Goal: Communication & Community: Answer question/provide support

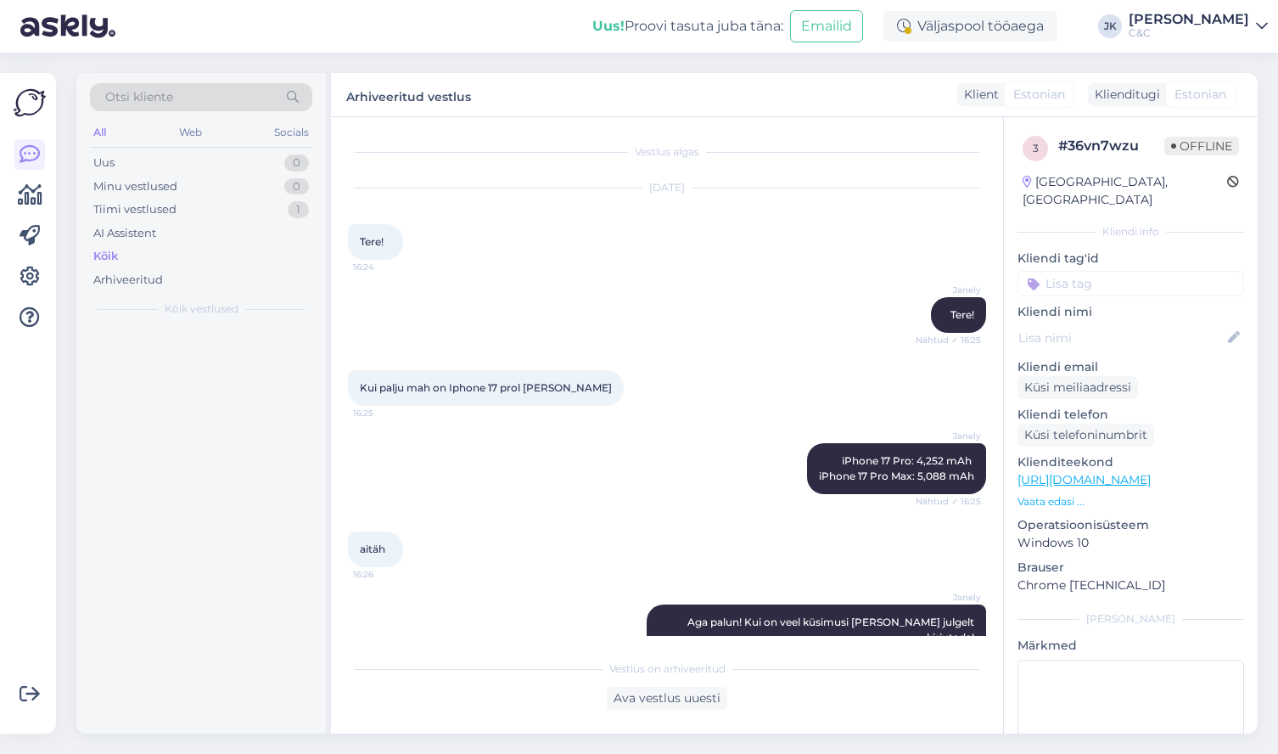
scroll to position [23, 0]
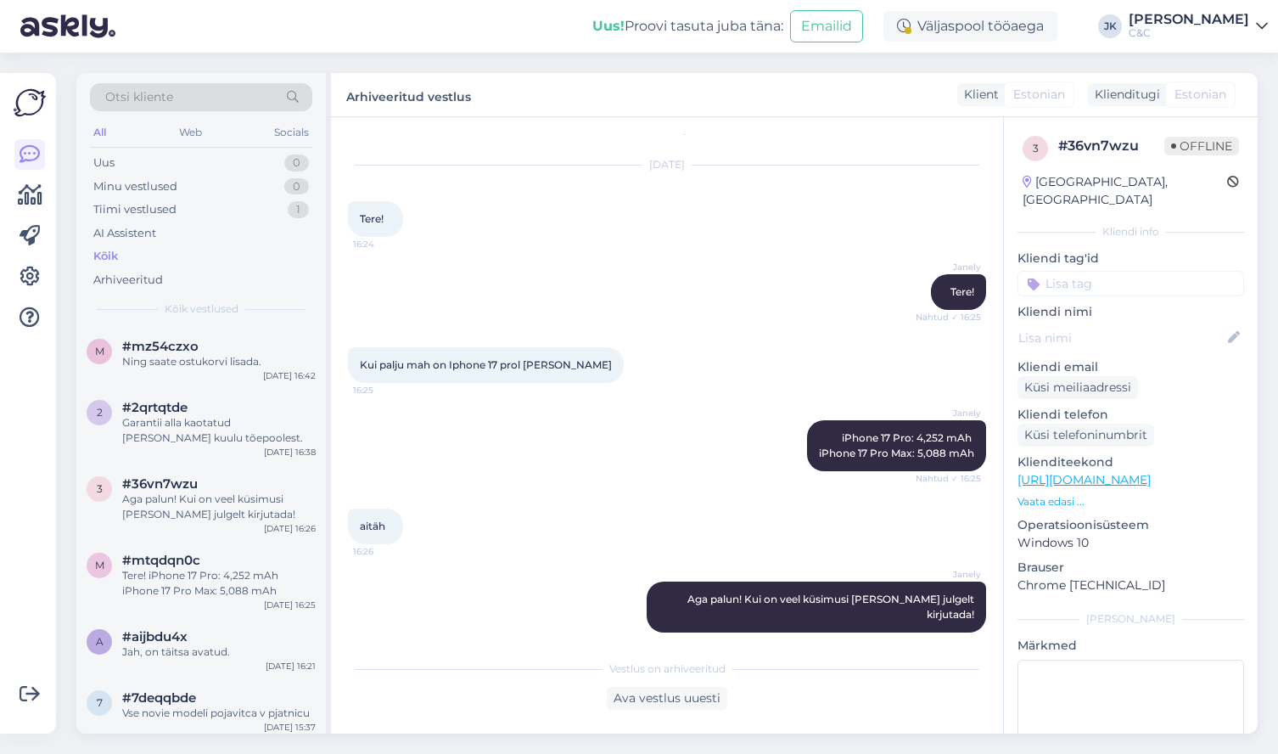
click at [177, 253] on div "Kõik" at bounding box center [201, 256] width 222 height 24
click at [188, 354] on div "Ning saate ostukorvi lisada." at bounding box center [218, 361] width 193 height 15
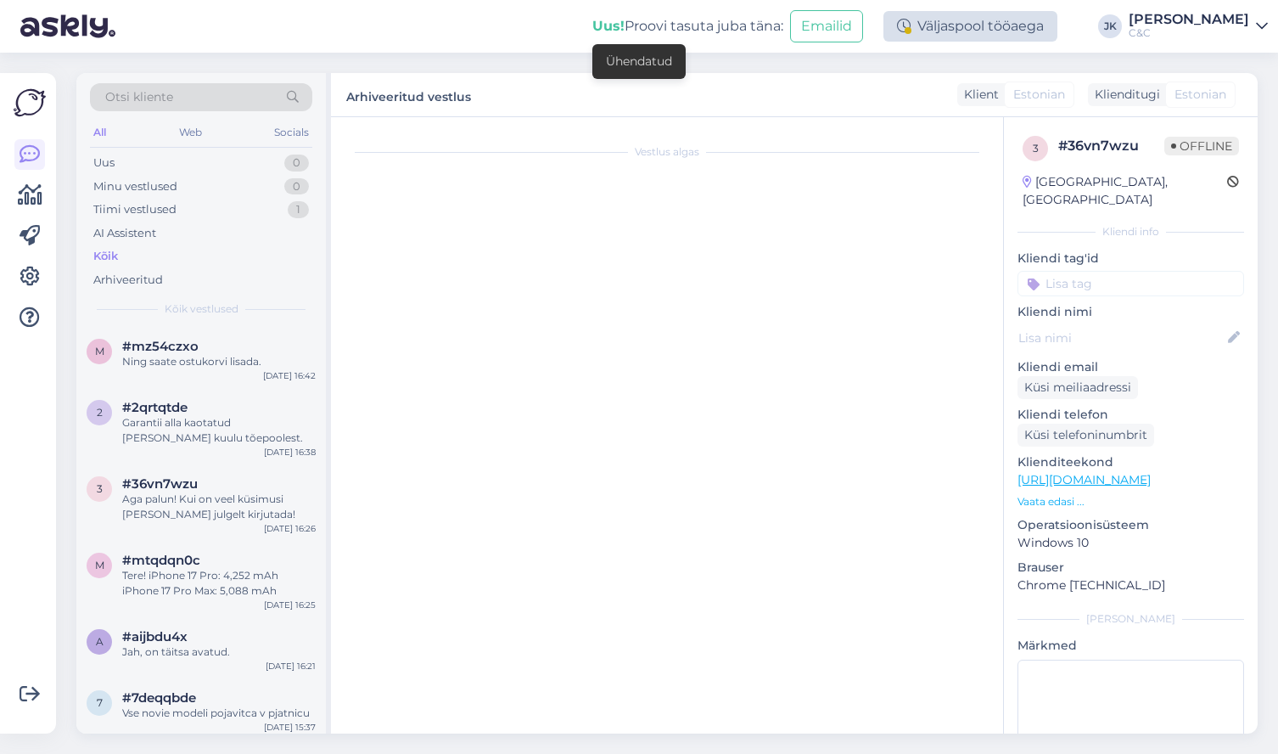
click at [1048, 22] on div "Väljaspool tööaega" at bounding box center [970, 26] width 174 height 31
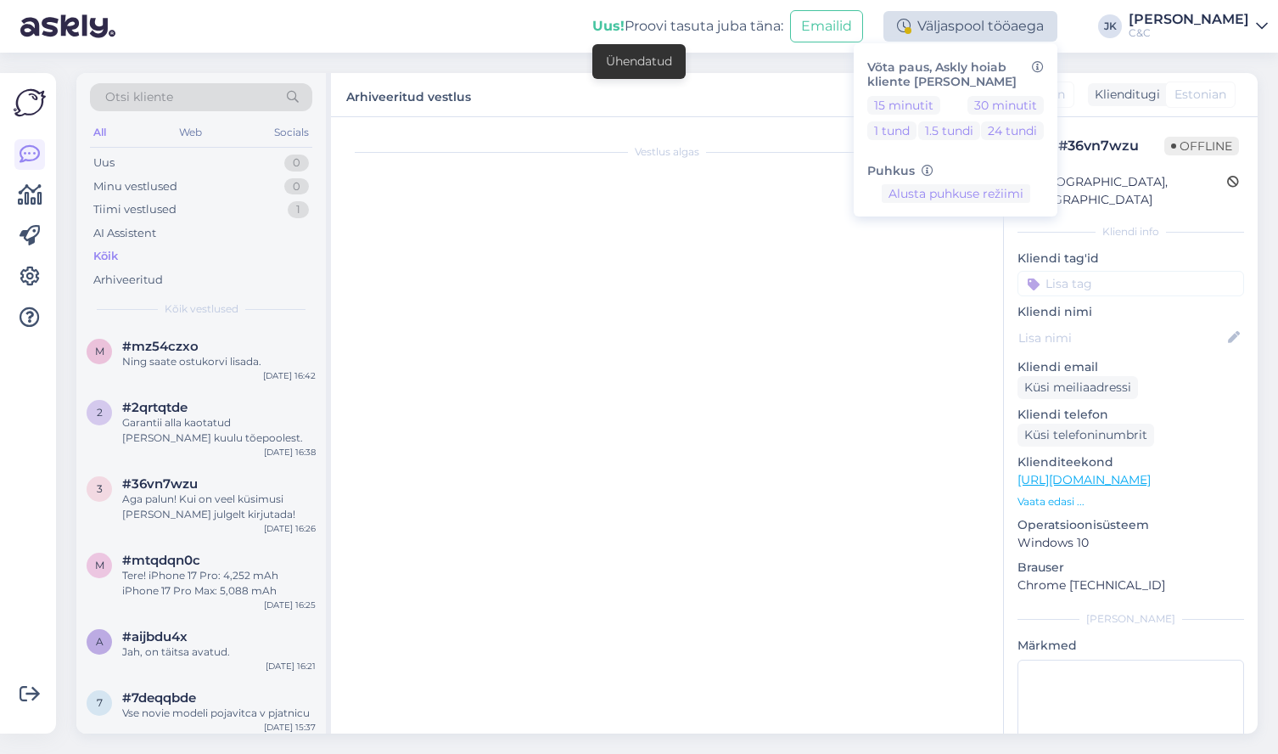
click at [1048, 22] on div "Väljaspool tööaega" at bounding box center [970, 26] width 174 height 31
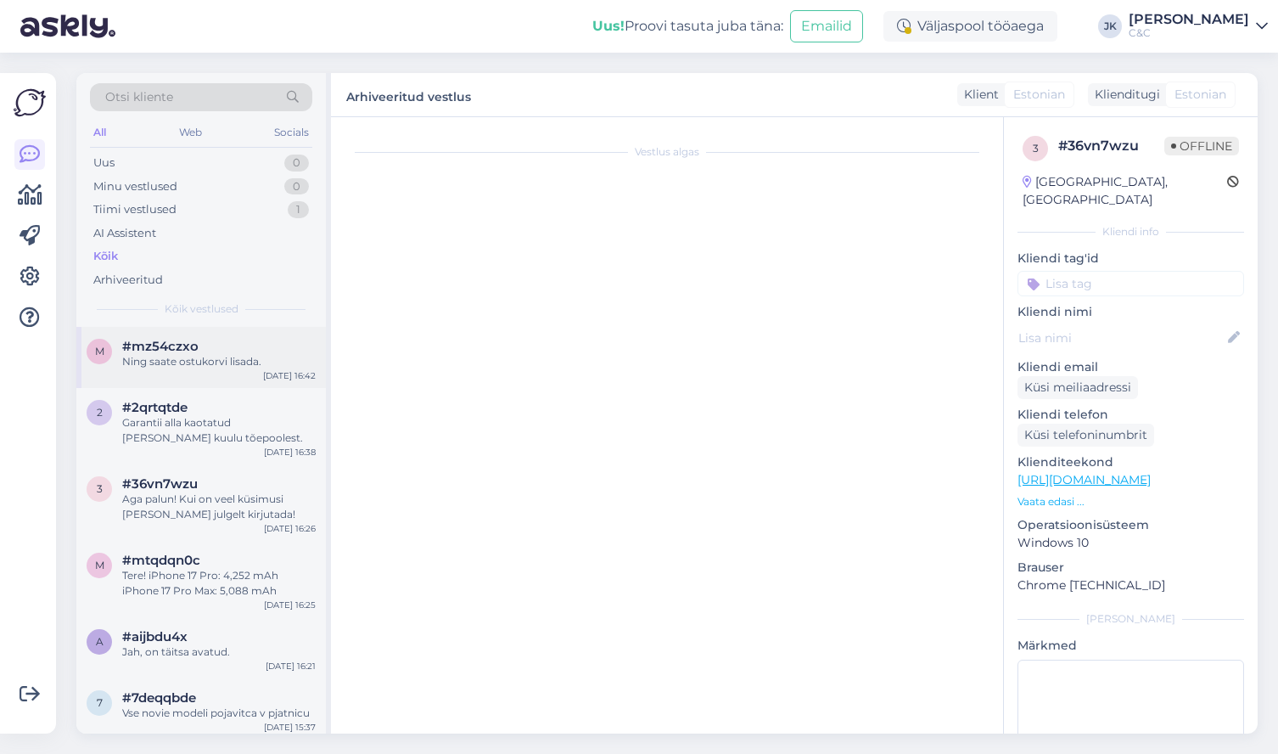
click at [256, 378] on div "m #mz54czxo Ning saate ostukorvi lisada. [DATE] 16:42" at bounding box center [200, 357] width 249 height 61
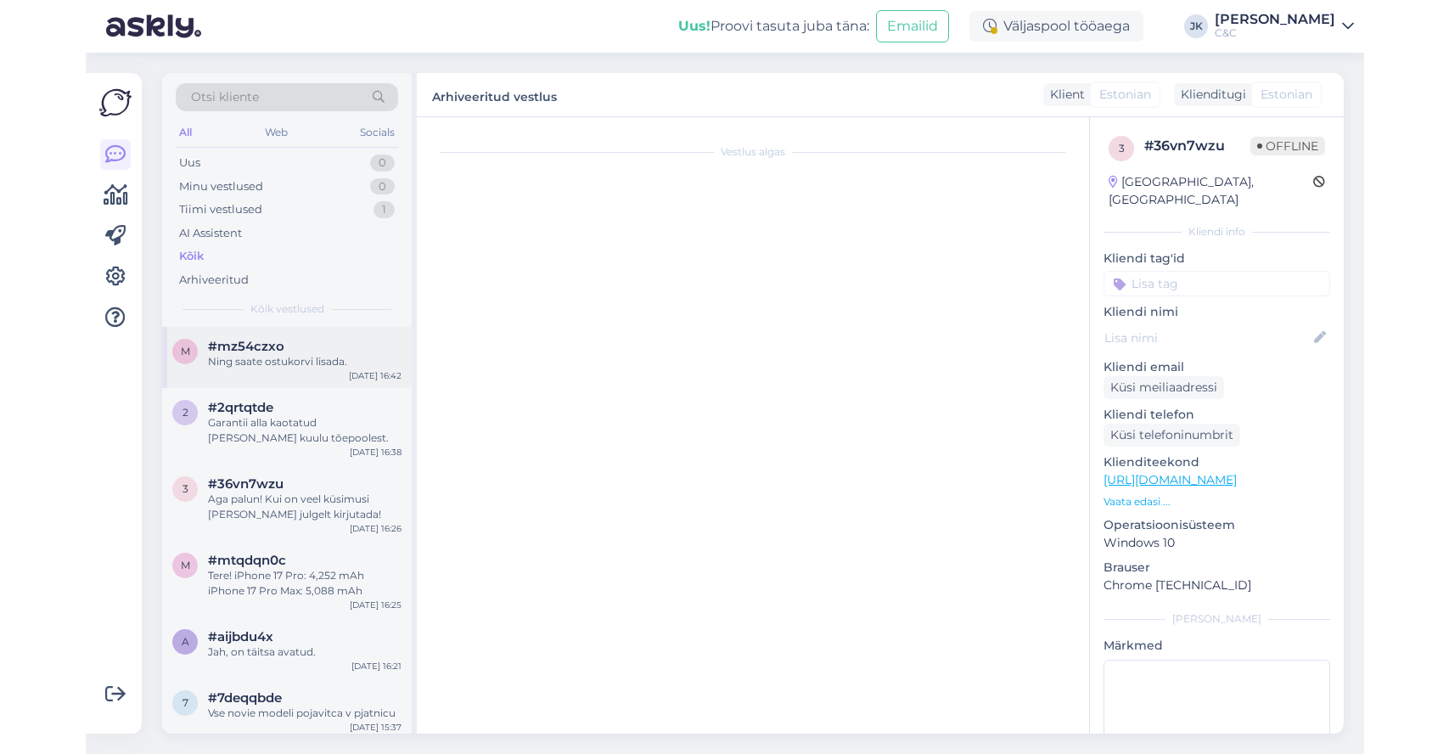
scroll to position [374, 0]
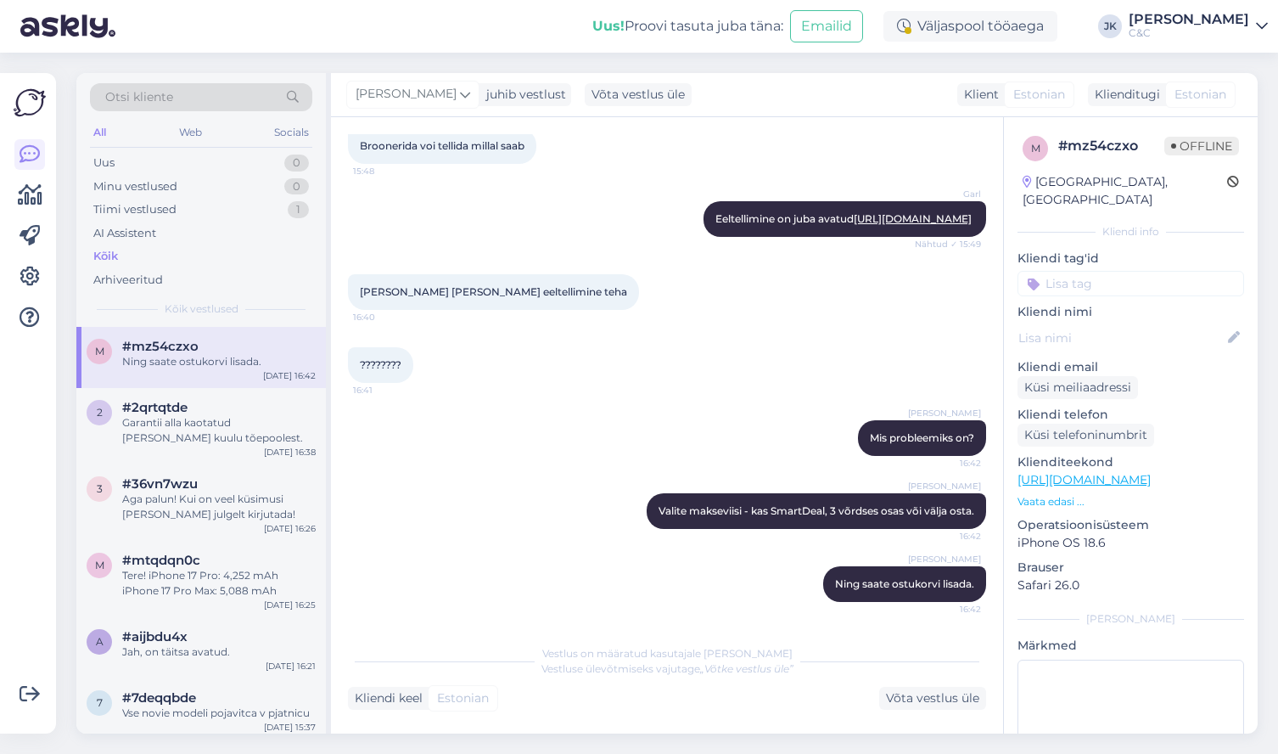
click at [546, 420] on div "[PERSON_NAME] Mis probleemiks on? 16:42" at bounding box center [667, 437] width 638 height 73
click at [625, 430] on div "[PERSON_NAME] Mis probleemiks on? 16:42" at bounding box center [667, 437] width 638 height 73
click at [570, 551] on div "[PERSON_NAME] saate ostukorvi lisada. 16:42" at bounding box center [667, 583] width 638 height 73
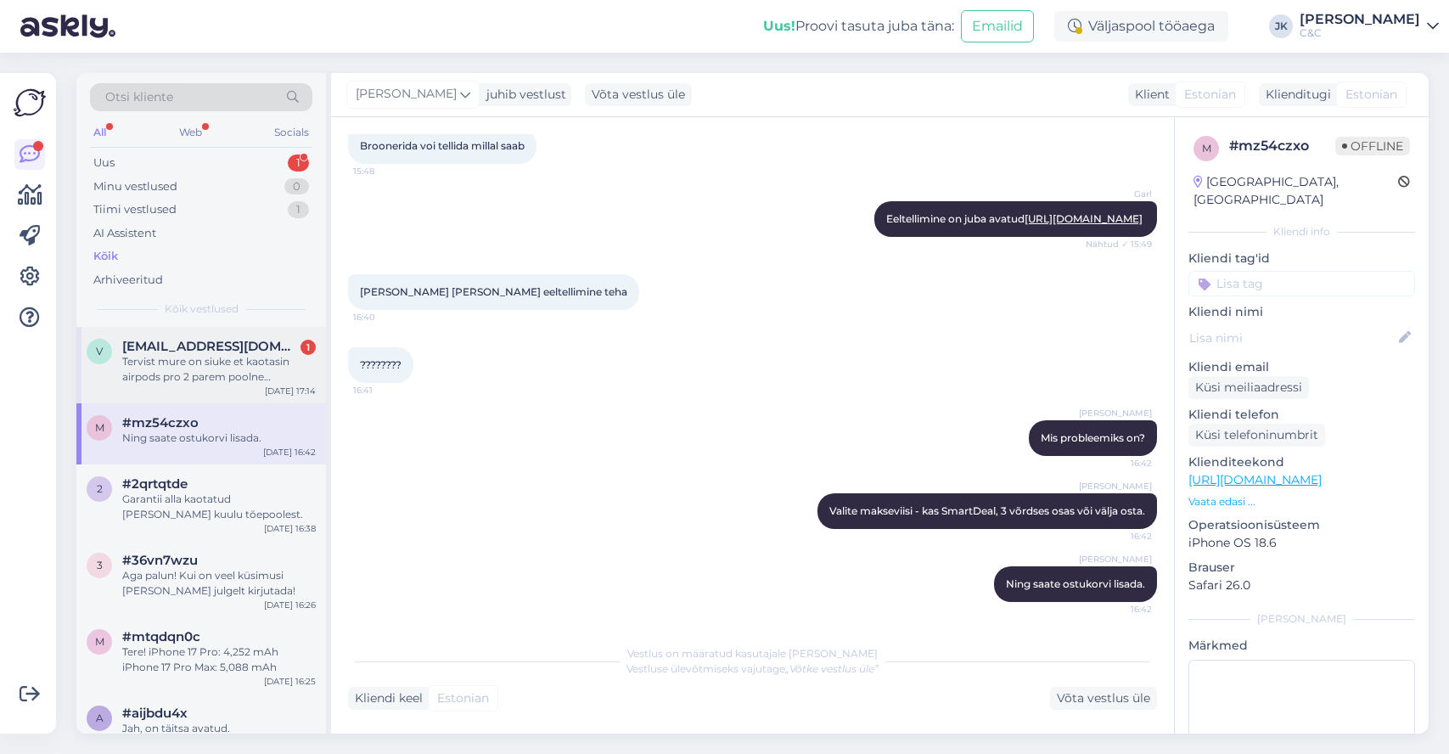
click at [246, 376] on div "Tervist mure on siuke et kaotasin airpods pro 2 parem poolne [PERSON_NAME], kas…" at bounding box center [218, 369] width 193 height 31
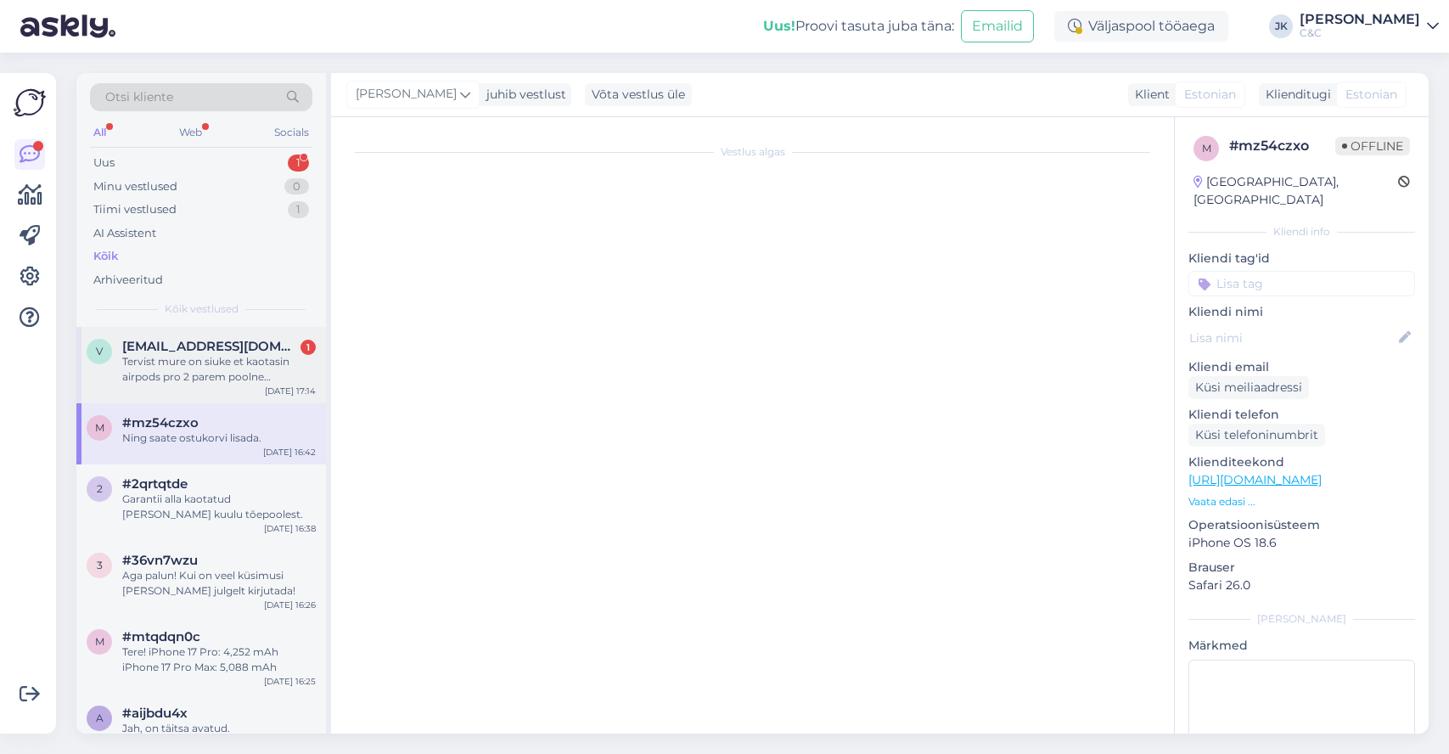
scroll to position [0, 0]
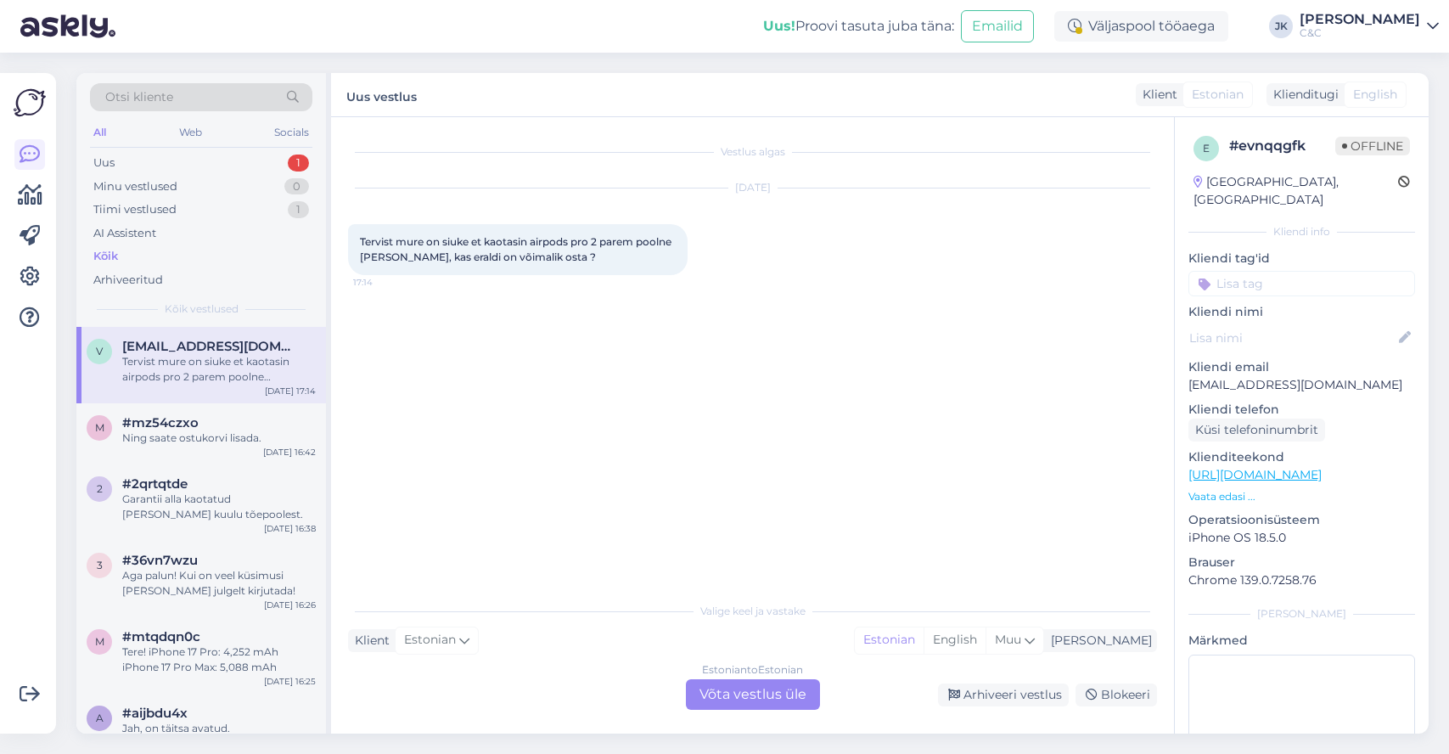
click at [737, 694] on div "Estonian to Estonian Võta vestlus üle" at bounding box center [753, 694] width 134 height 31
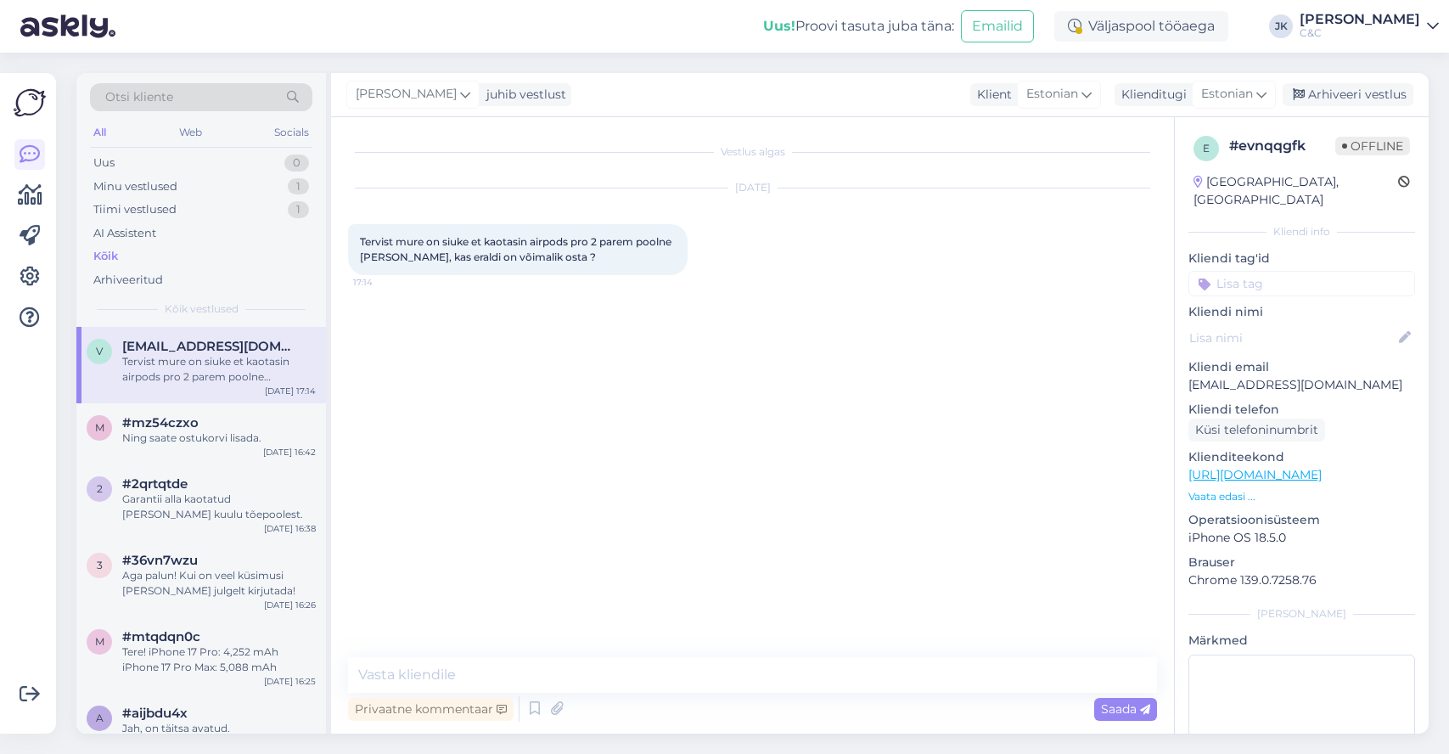
click at [575, 700] on div "Privaatne kommentaar Saada" at bounding box center [752, 708] width 809 height 32
click at [592, 678] on textarea at bounding box center [752, 675] width 809 height 36
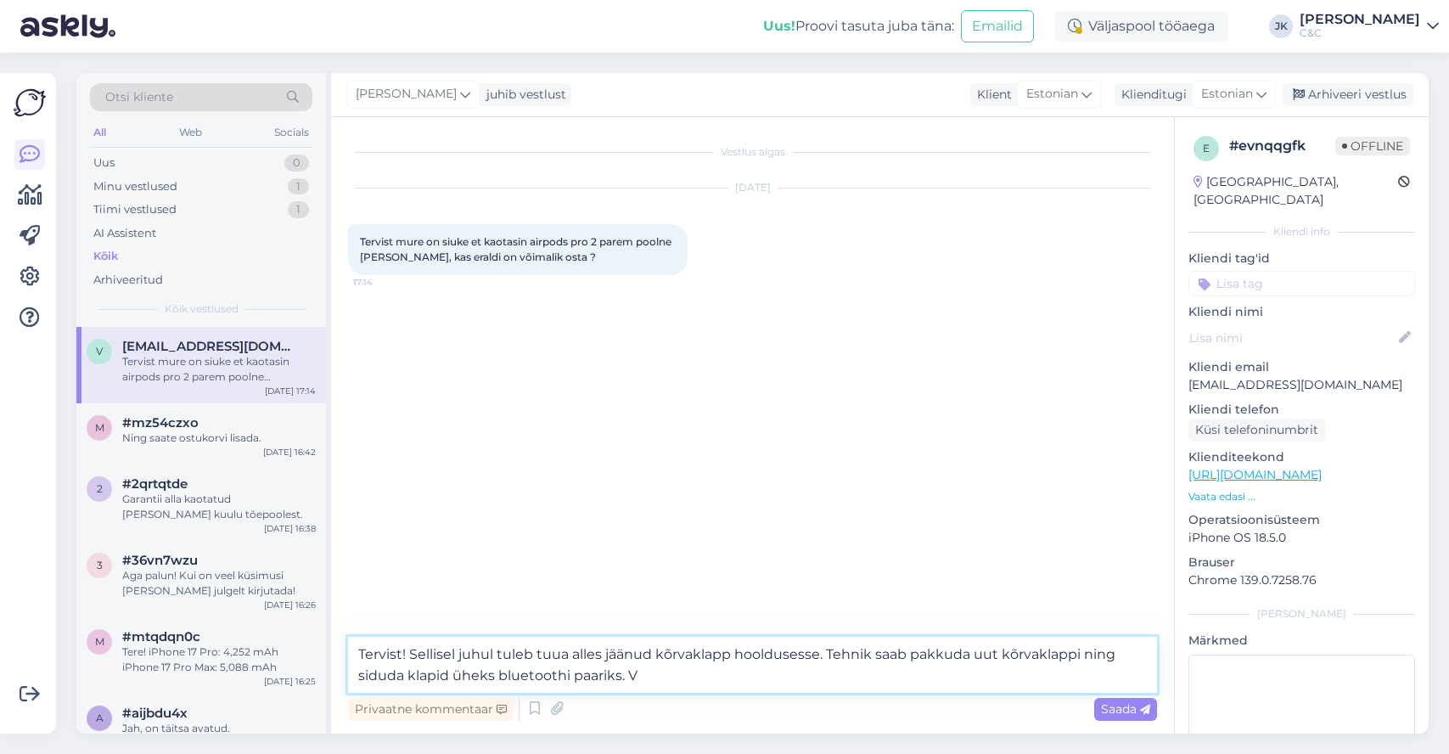
type textarea "Tervist! Sellisel juhul tuleb tuua alles jäänud kõrvaklapp hooldusesse. Tehnik …"
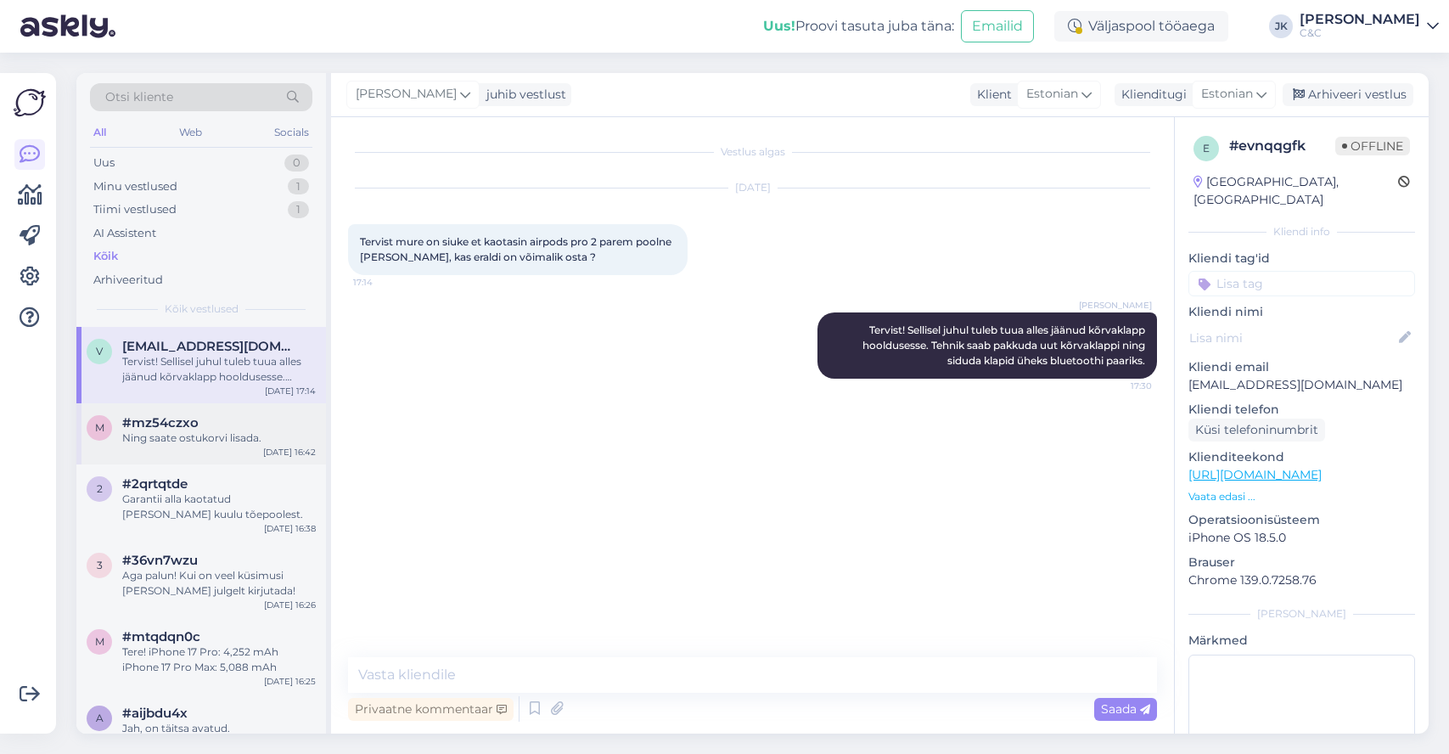
click at [225, 440] on div "Ning saate ostukorvi lisada." at bounding box center [218, 437] width 193 height 15
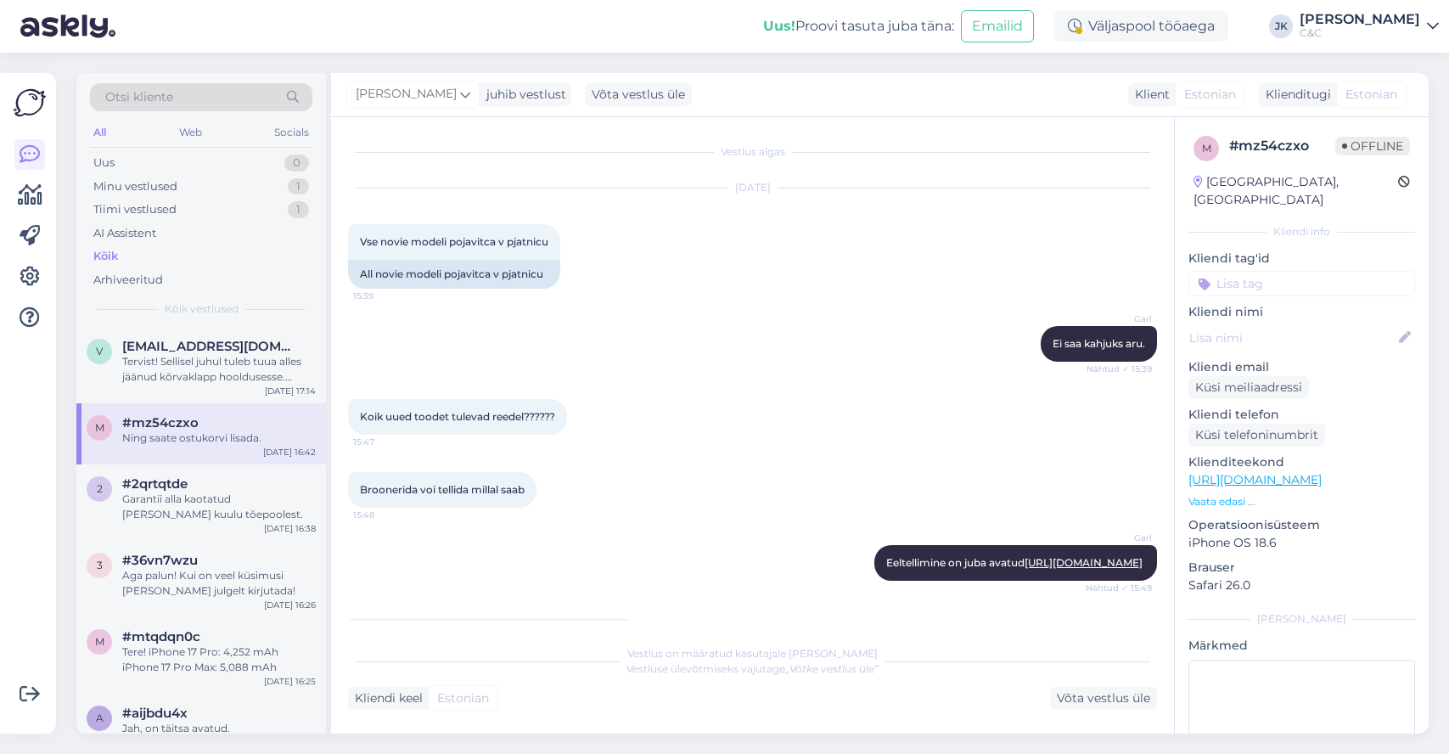
scroll to position [374, 0]
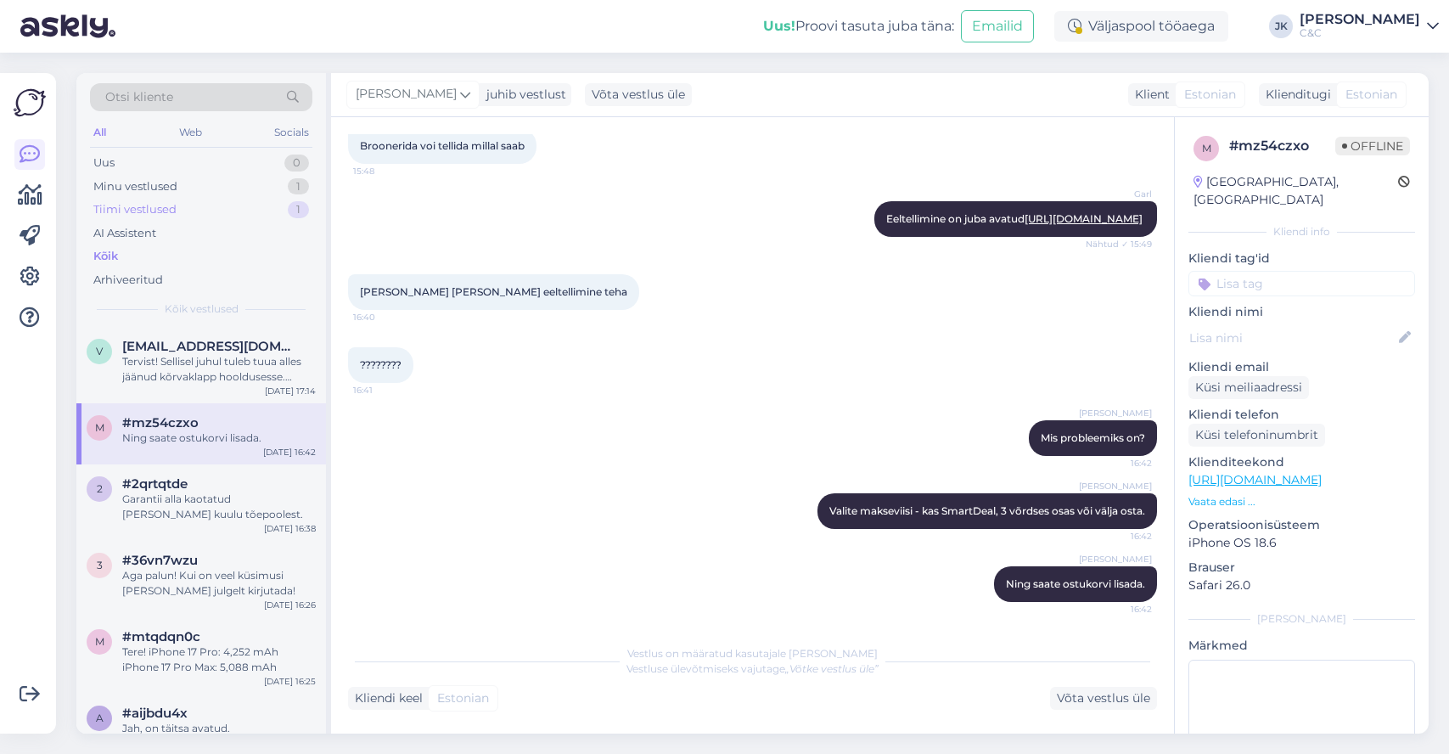
click at [178, 201] on div "Tiimi vestlused 1" at bounding box center [201, 210] width 222 height 24
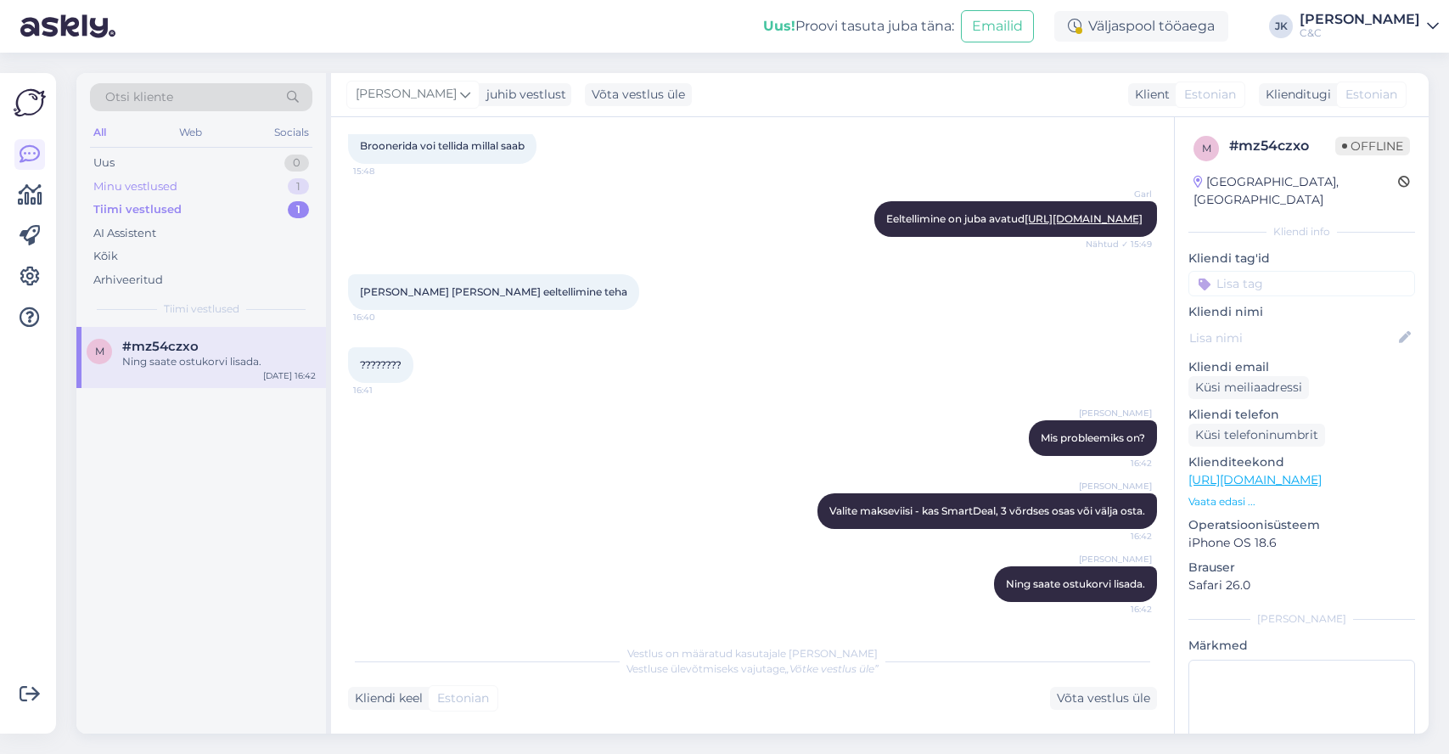
click at [178, 179] on div "Minu vestlused 1" at bounding box center [201, 187] width 222 height 24
click at [242, 348] on span "[EMAIL_ADDRESS][DOMAIN_NAME]" at bounding box center [210, 346] width 177 height 15
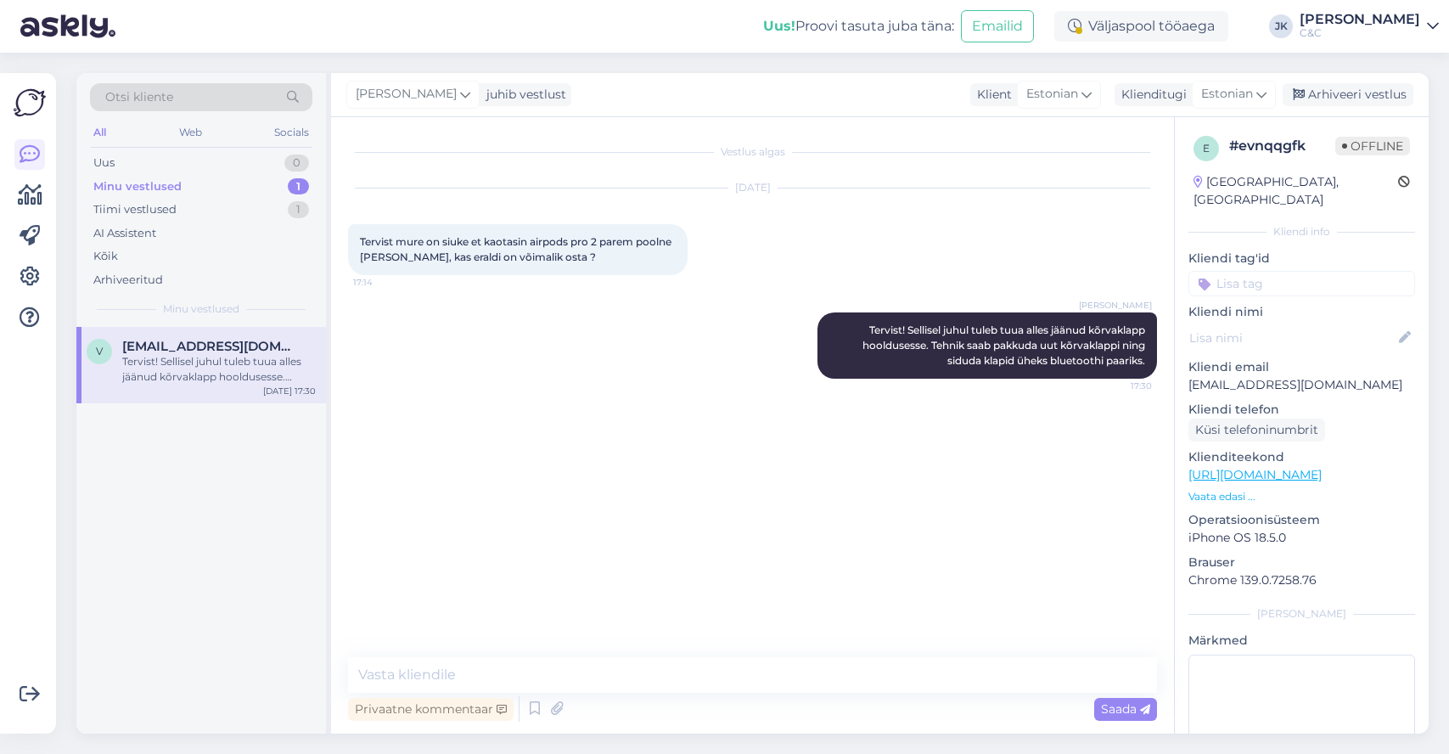
click at [561, 544] on div "Vestlus algas [DATE] Tervist mure on siuke et kaotasin airpods pro 2 parem pool…" at bounding box center [760, 387] width 824 height 507
click at [181, 247] on div "Kõik" at bounding box center [201, 256] width 222 height 24
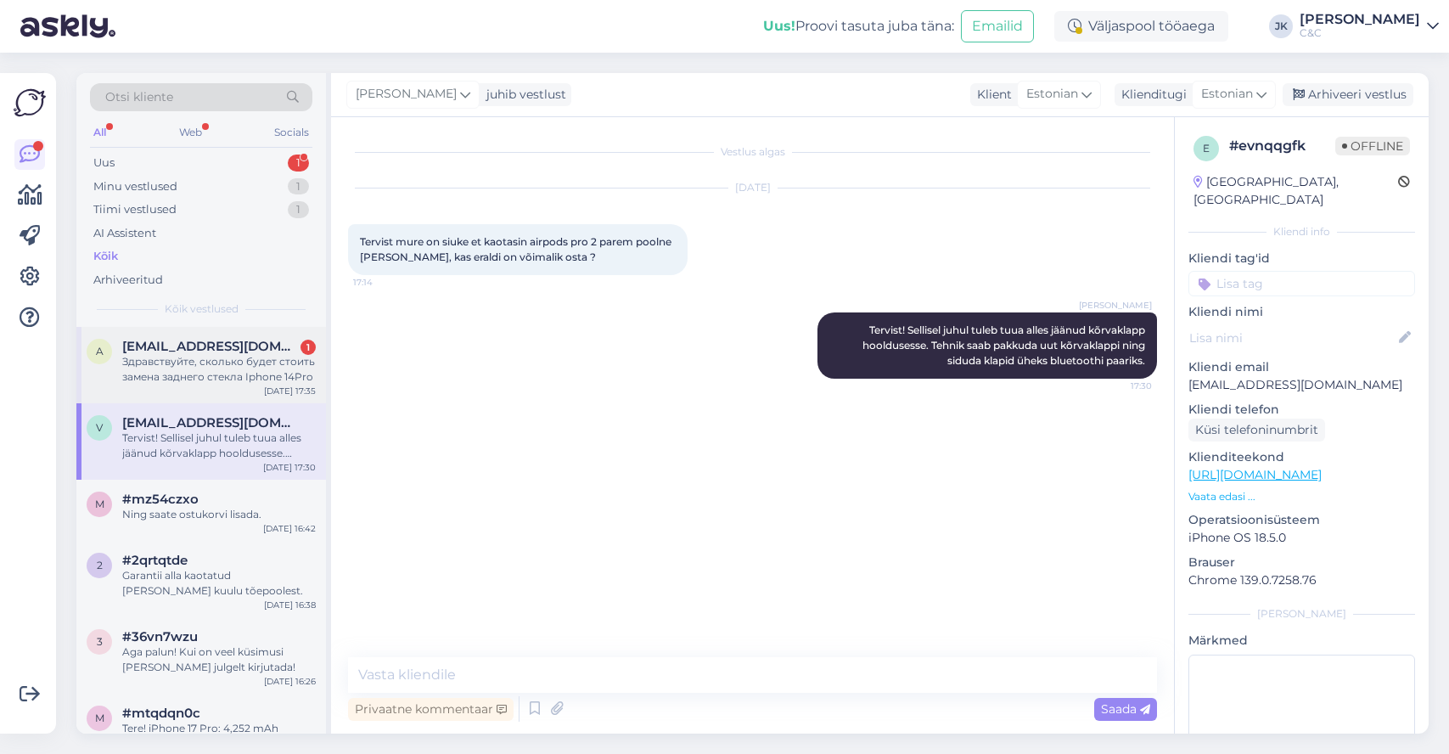
click at [237, 367] on div "Здравствуйте, сколько будет стоить замена заднего стекла Iphone 14Pro" at bounding box center [218, 369] width 193 height 31
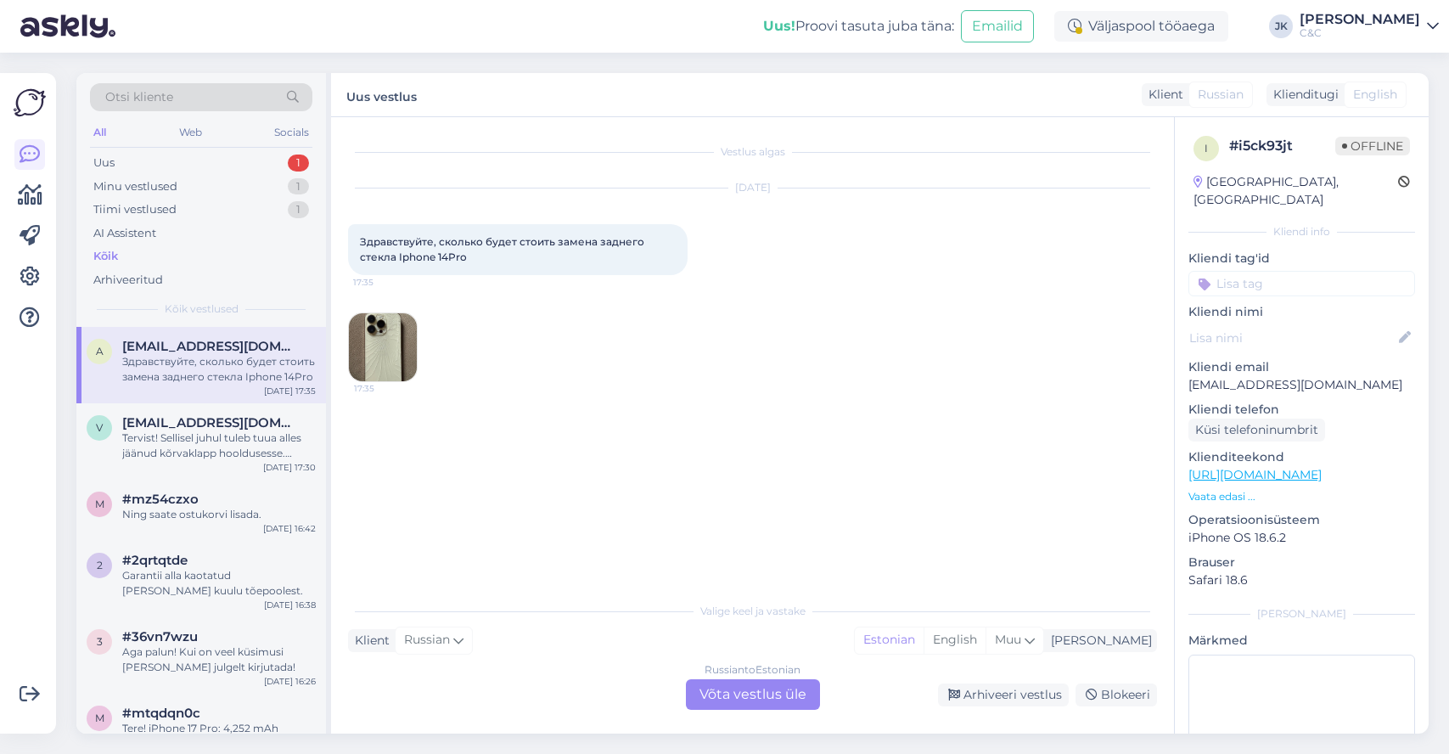
click at [633, 235] on span "Здравствуйте, сколько будет стоить замена заднего стекла Iphone 14Pro" at bounding box center [503, 249] width 287 height 28
click at [466, 238] on span "Здравствуйте, сколько будет стоить замена заднего стекла Iphone 14Pro" at bounding box center [503, 249] width 287 height 28
copy div "Здравствуйте, сколько будет стоить замена заднего стекла Iphone 14Pro 17:35"
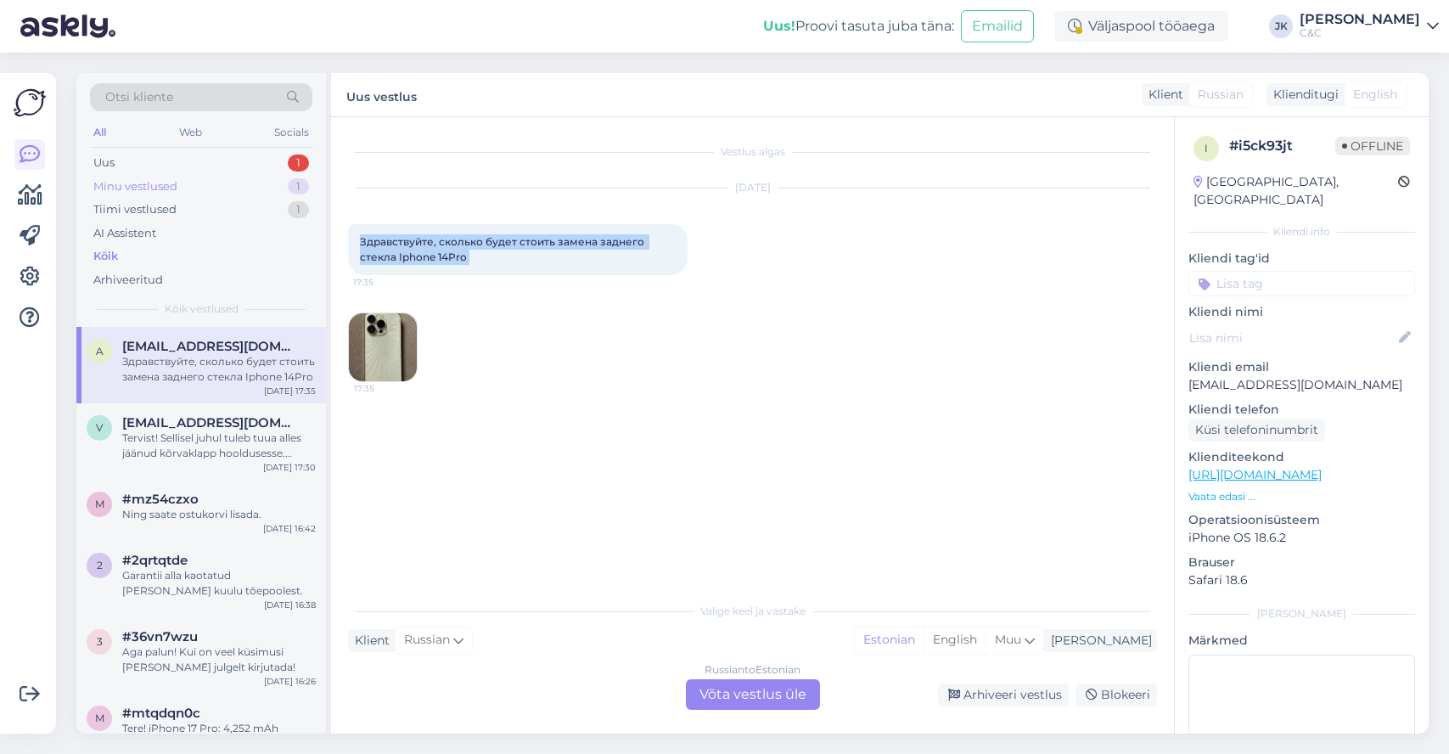
click at [241, 178] on div "Minu vestlused 1" at bounding box center [201, 187] width 222 height 24
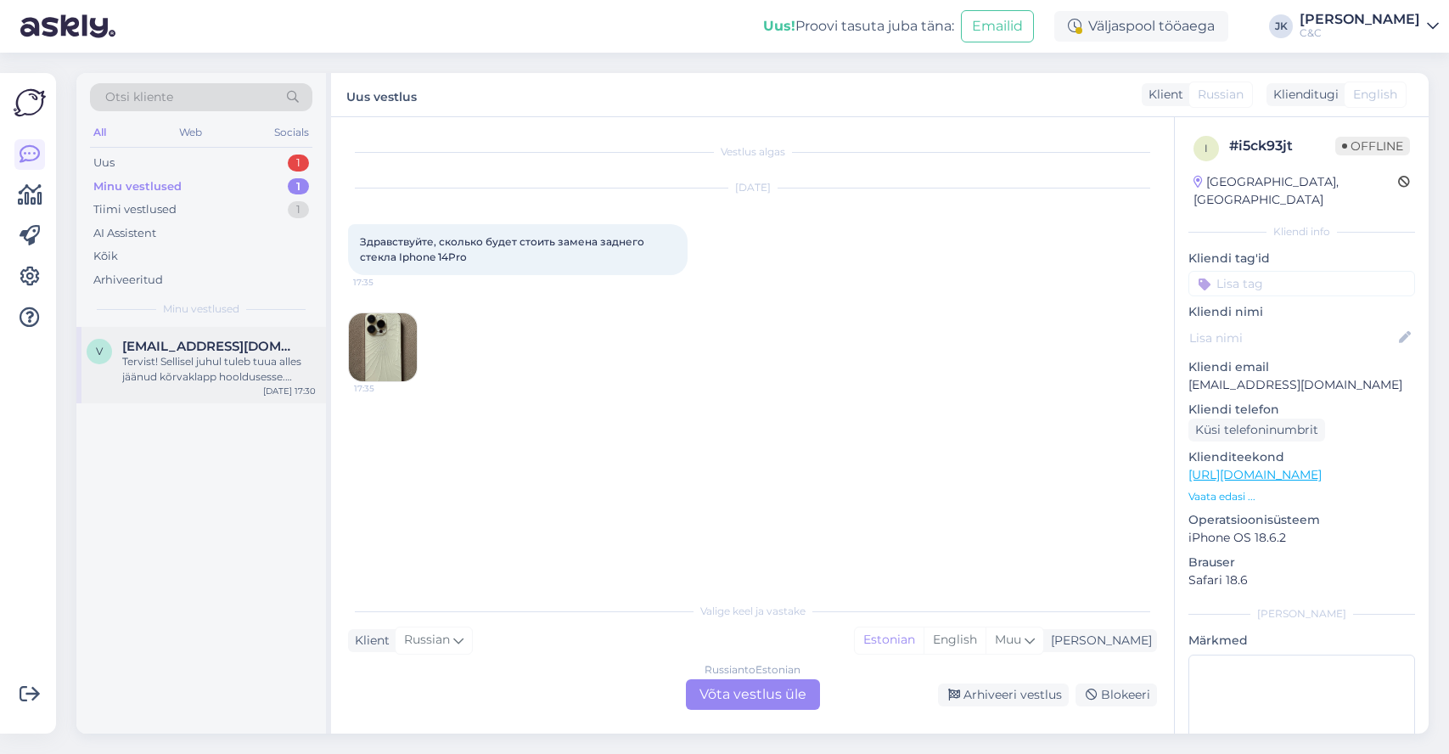
click at [199, 339] on span "[EMAIL_ADDRESS][DOMAIN_NAME]" at bounding box center [210, 346] width 177 height 15
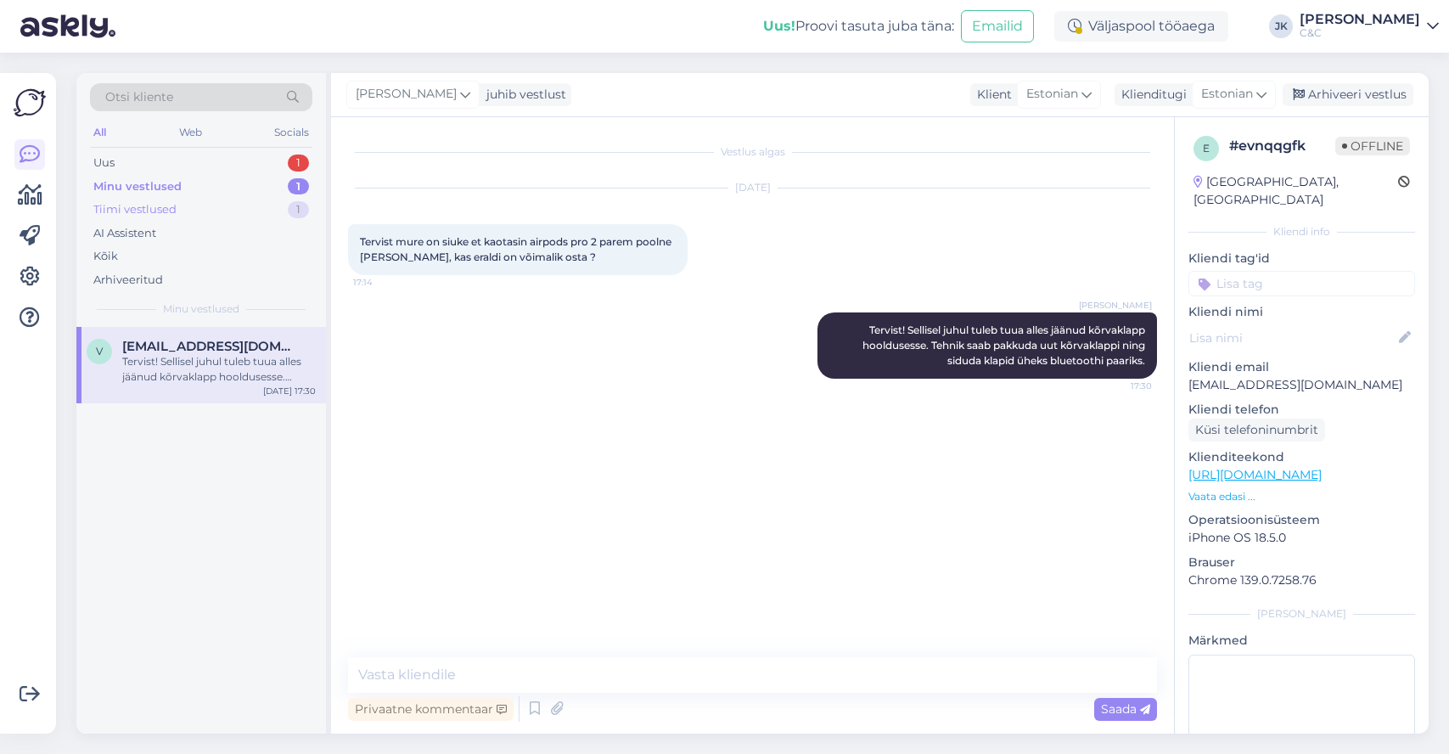
click at [234, 205] on div "Tiimi vestlused 1" at bounding box center [201, 210] width 222 height 24
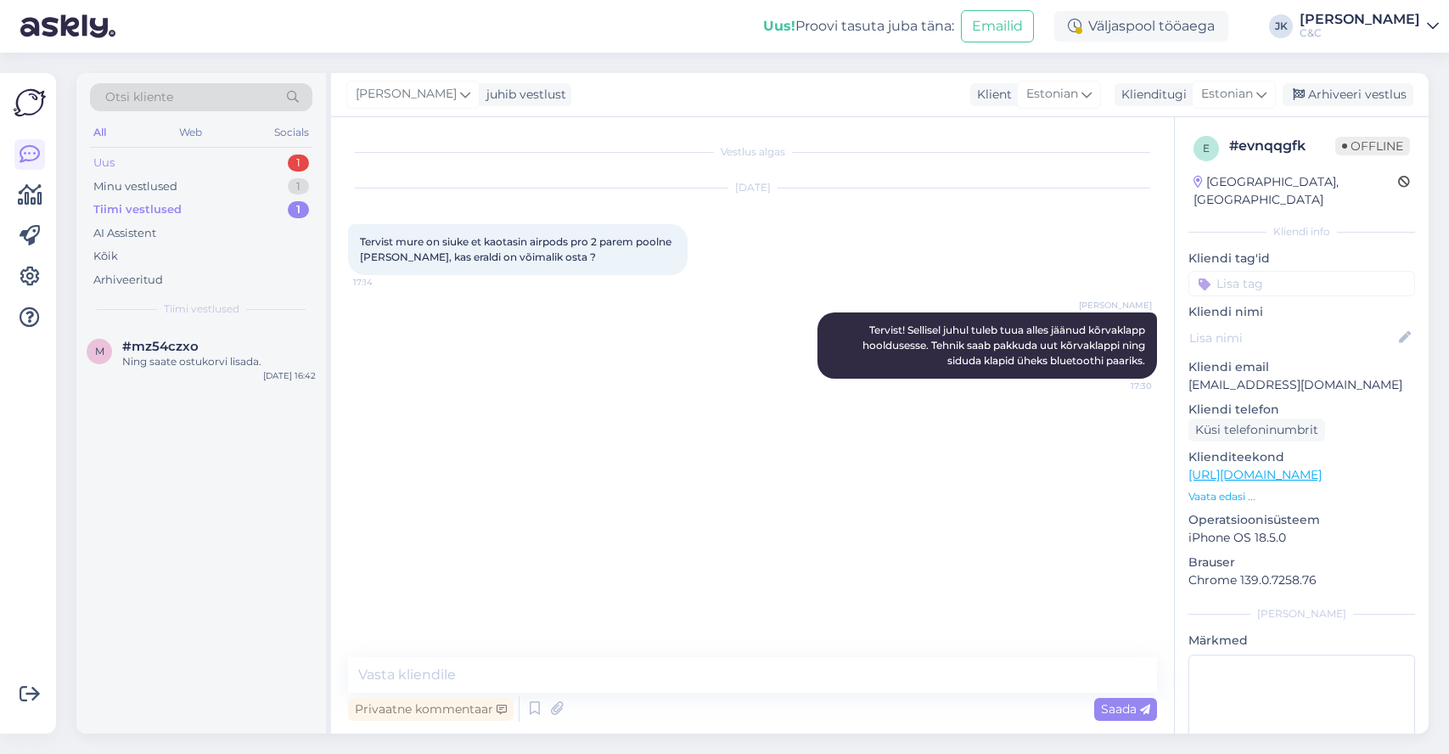
click at [240, 160] on div "Uus 1" at bounding box center [201, 163] width 222 height 24
click at [188, 401] on div "A [PERSON_NAME][EMAIL_ADDRESS][DOMAIN_NAME] Здравствуйте, сколько будет стоить …" at bounding box center [200, 530] width 249 height 406
click at [197, 373] on div "Здравствуйте, сколько будет стоить замена заднего стекла Iphone 14Pro" at bounding box center [218, 369] width 193 height 31
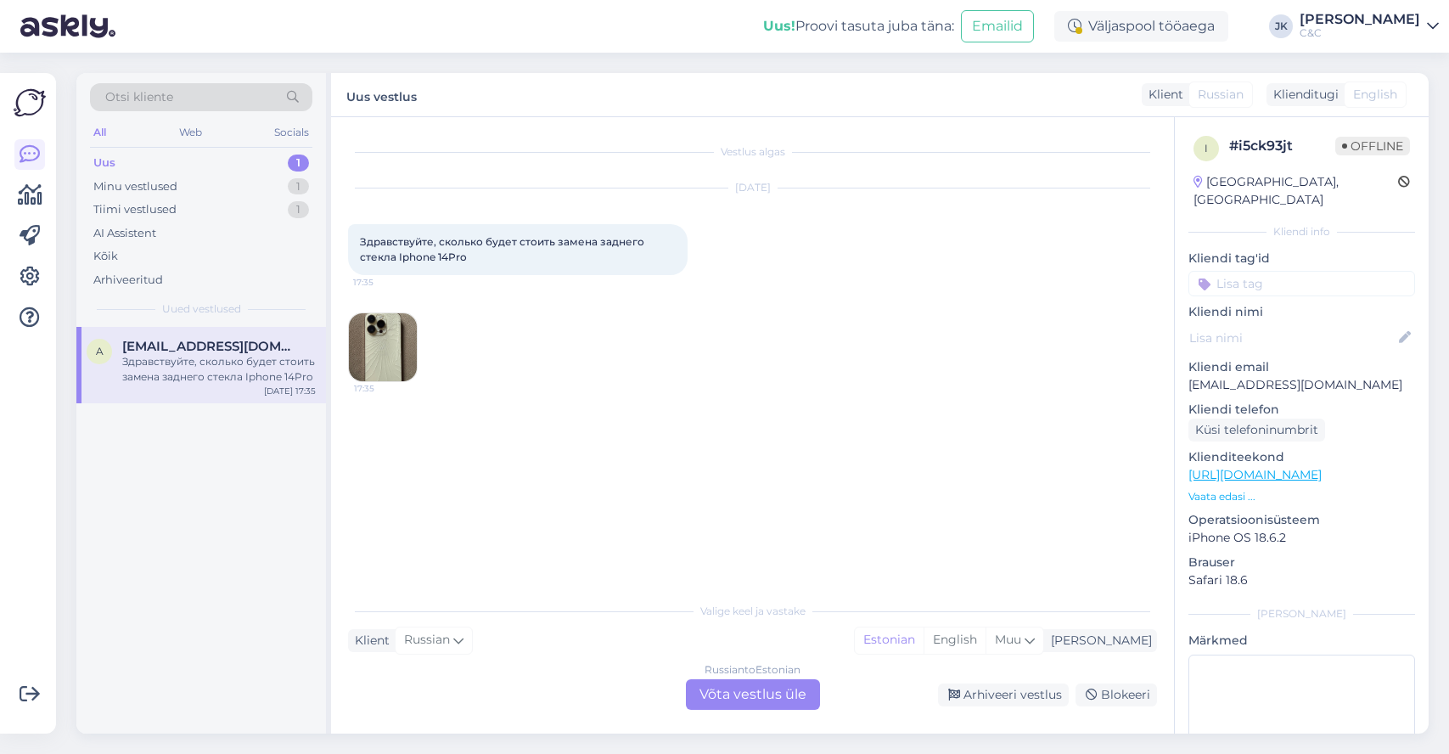
click at [501, 239] on span "Здравствуйте, сколько будет стоить замена заднего стекла Iphone 14Pro" at bounding box center [503, 249] width 287 height 28
click at [745, 685] on div "Russian to Estonian Võta vestlus üle" at bounding box center [753, 694] width 134 height 31
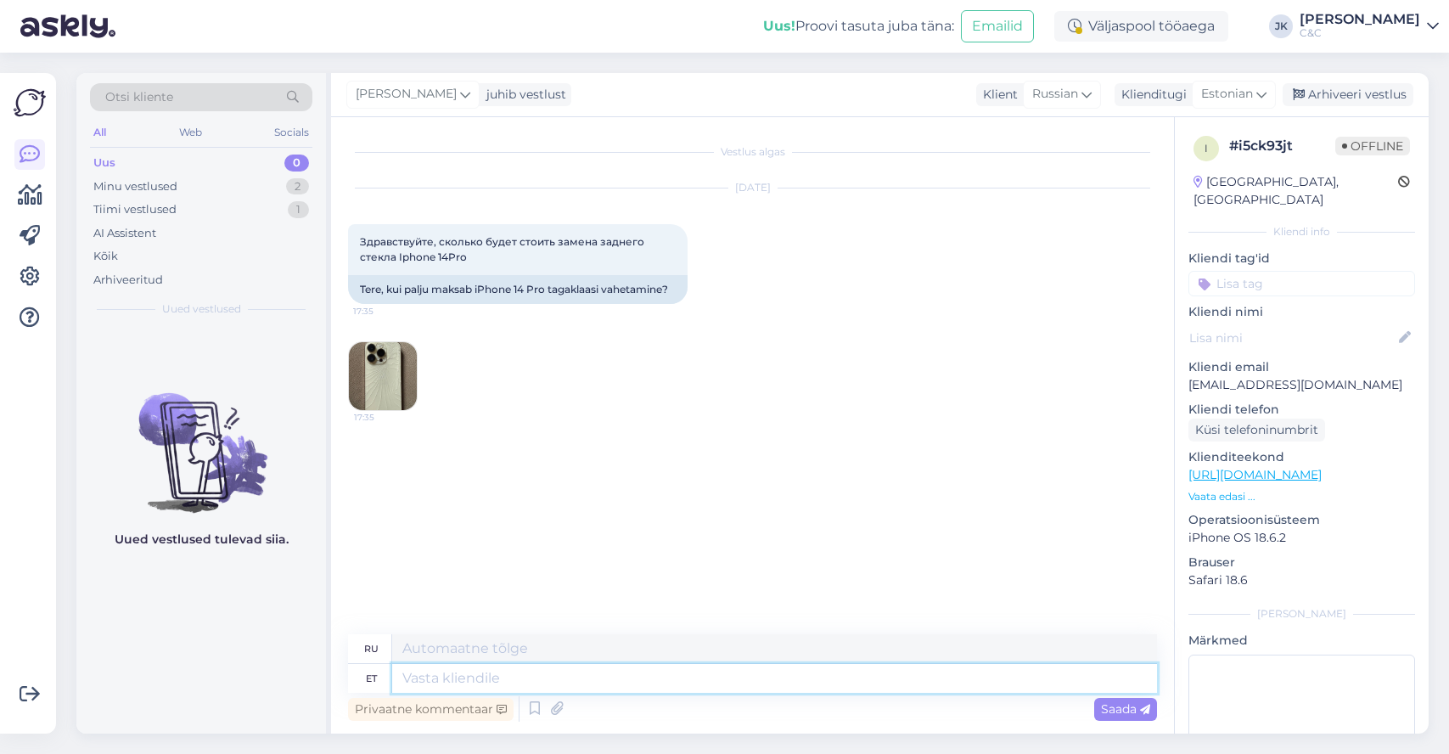
click at [745, 668] on textarea at bounding box center [774, 678] width 765 height 29
type textarea "Tervist!"
type textarea "Ваше здоровье!"
type textarea "Tervist! Te"
type textarea "Привет! Ты"
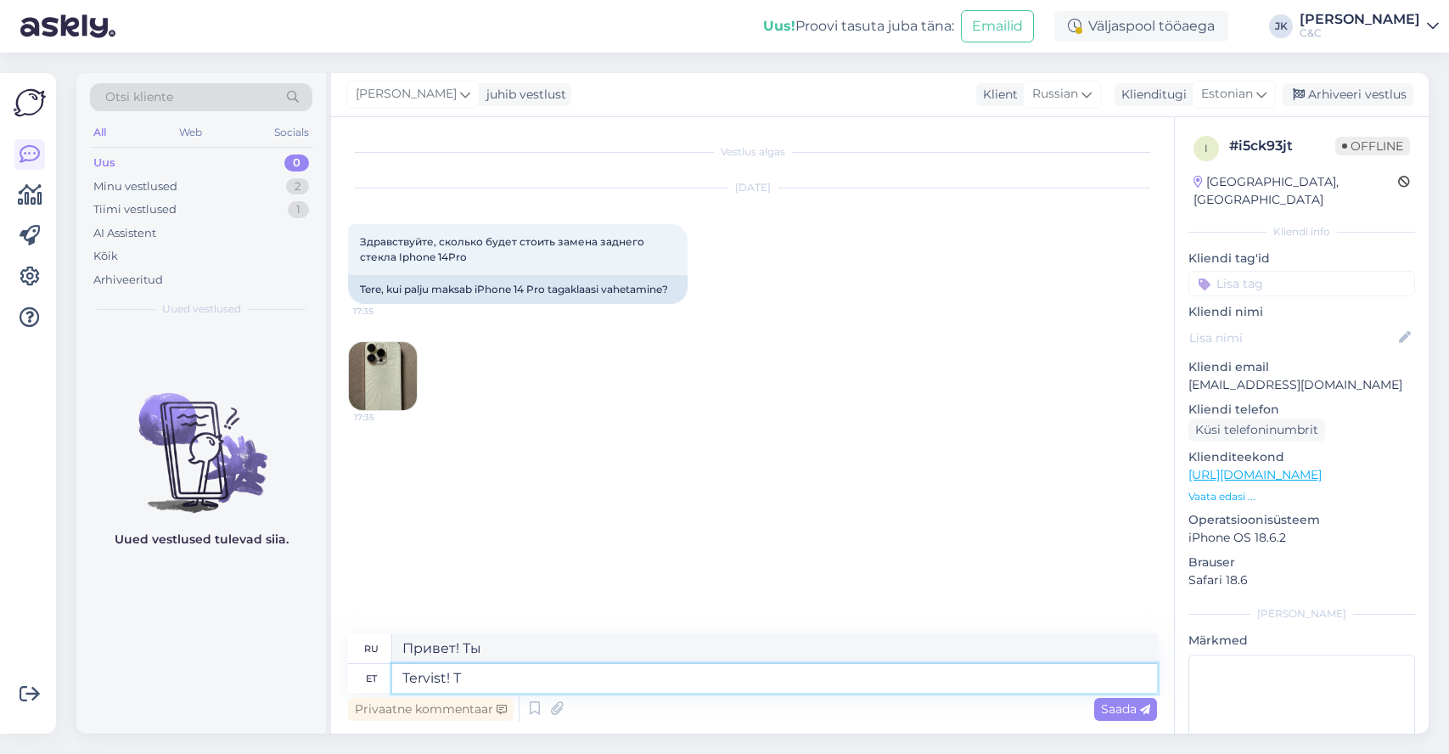
type textarea "Tervist!"
type textarea "Ваше здоровье!"
type textarea "Tervist! Tagaklaasi va"
type textarea "Привет! Заднее окно."
type textarea "Tervist! Tagaklaasi vahetamiseks o"
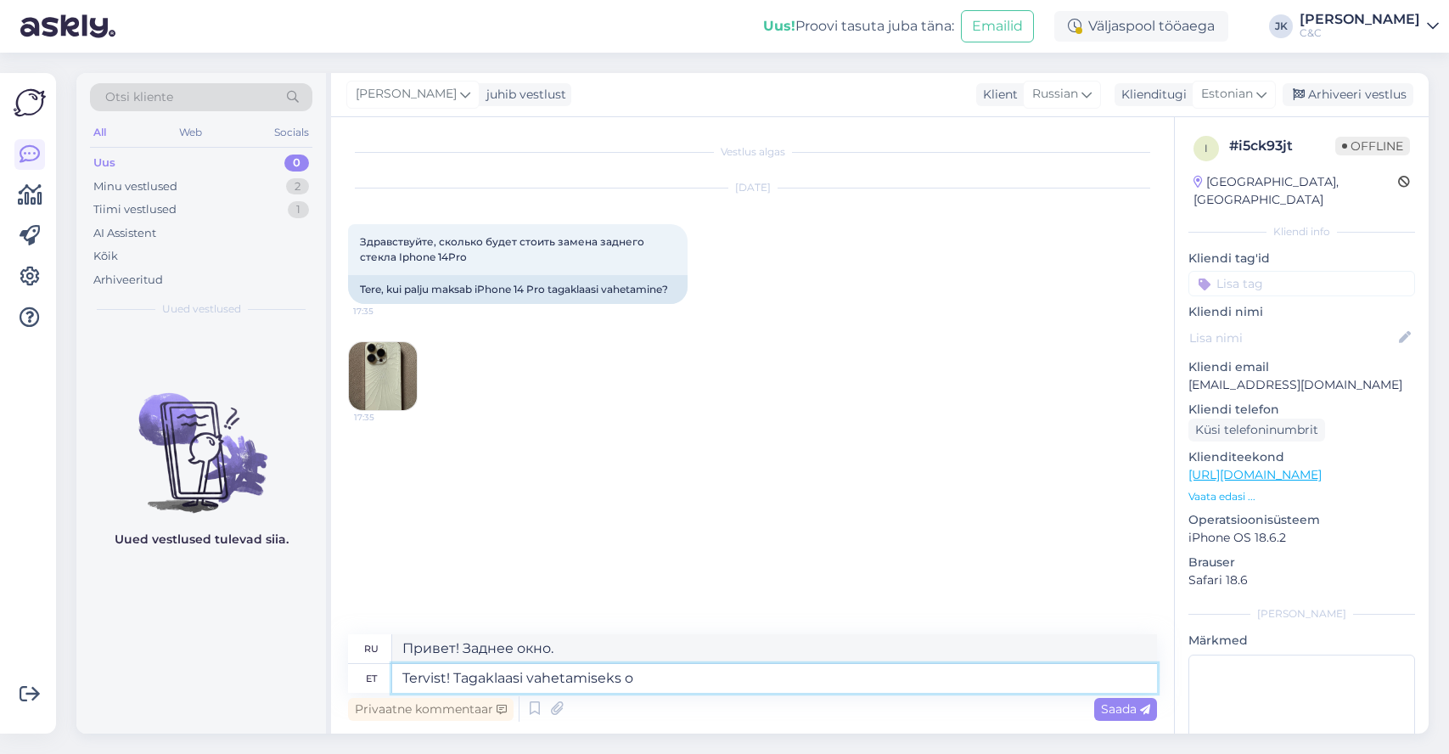
type textarea "Здравствуйте! Для замены заднего стекла"
type textarea "Tervist! Tagaklaasi vahetamiseks on vaj"
type textarea "Здравствуйте! Чтобы заменить заднее стекло,"
type textarea "Tervist! Tagaklaasi vahetamiseks on vaja"
type textarea "Здравствуйте! Чтобы заменить заднее стекло, вам нужно"
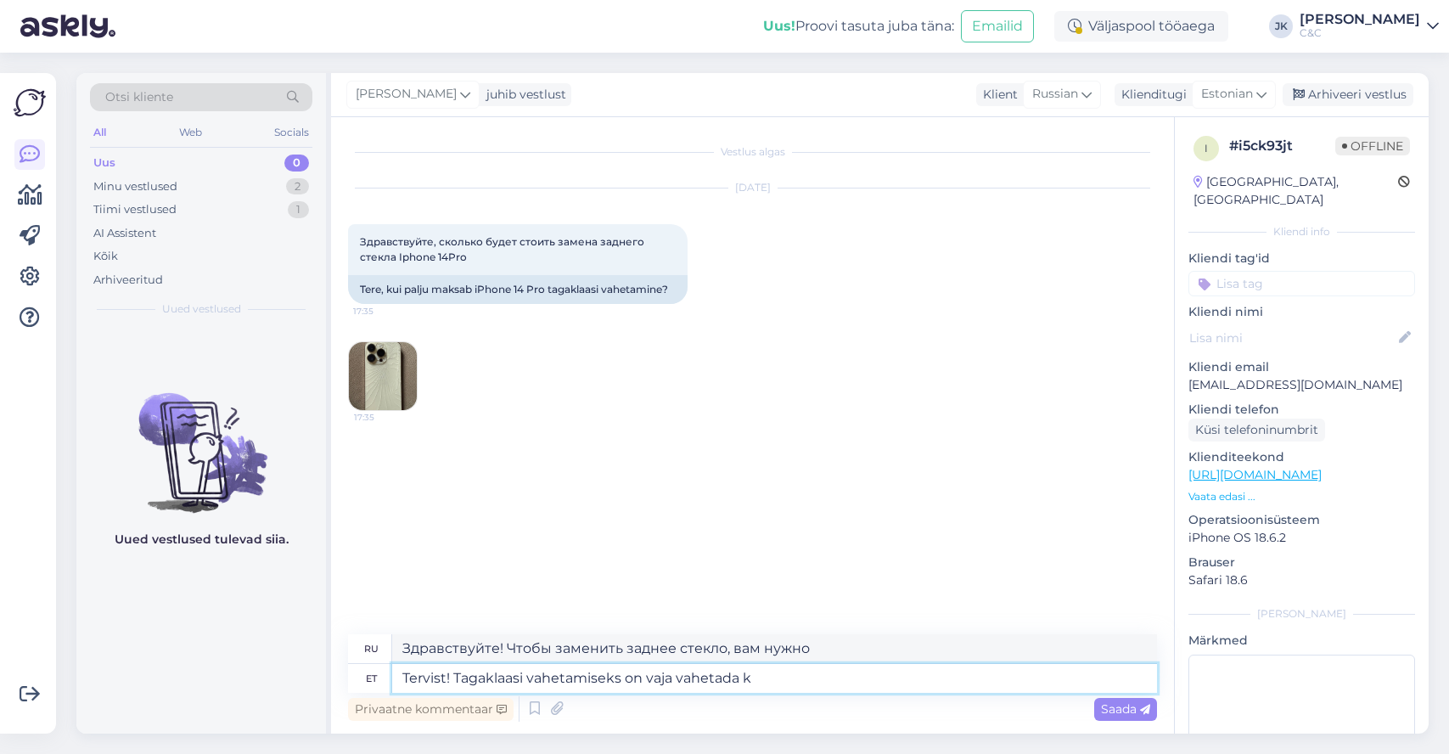
type textarea "Tervist! Tagaklaasi vahetamiseks on vaja vahetada ko"
type textarea "Здравствуйте! Чтобы заменить заднее стекло, вам нужно заменить"
type textarea "Tervist! Tagaklaasi vahetamiseks on vaja vahetada kogu ta"
type textarea "Здравствуйте! Чтобы заменить заднее стекло, нужно заменить всё."
type textarea "Tervist! Tagaklaasi vahetamiseks on vaja vahetada kogu tagamoodul n"
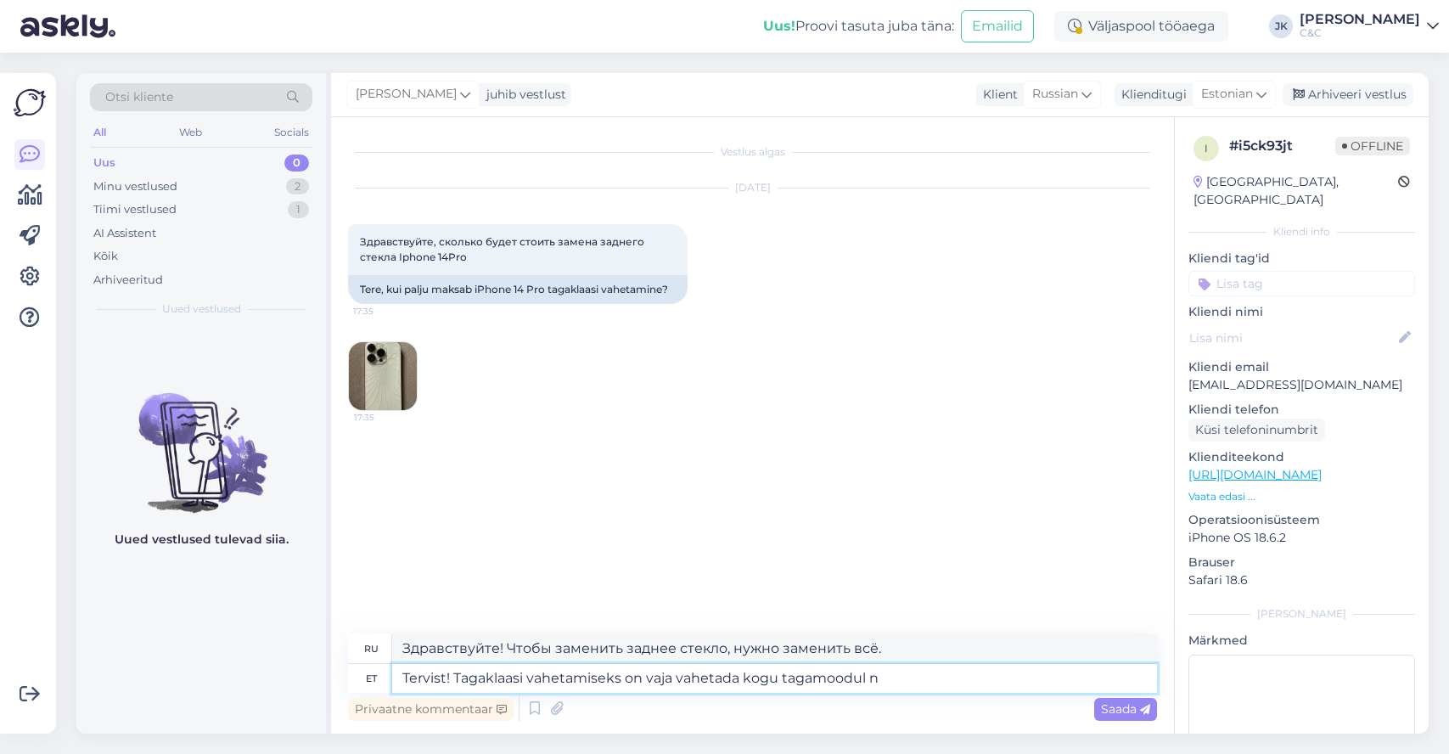
type textarea "Здравствуйте! Чтобы заменить заднее стекло, необходимо заменить весь задний мод…"
type textarea "Tervist! Tagaklaasi vahetamiseks on vaja vahetada kogu tagamoodul ning"
type textarea "Здравствуйте! Чтобы заменить заднее стекло, нужно заменить весь задний модуль."
type textarea "Tervist! Tagaklaasi vahetamiseks on vaja vahetada kogu tagamoodul ning selle h"
type textarea "Здравствуйте! Чтобы заменить заднее стекло, вам нужно заменить весь задний моду…"
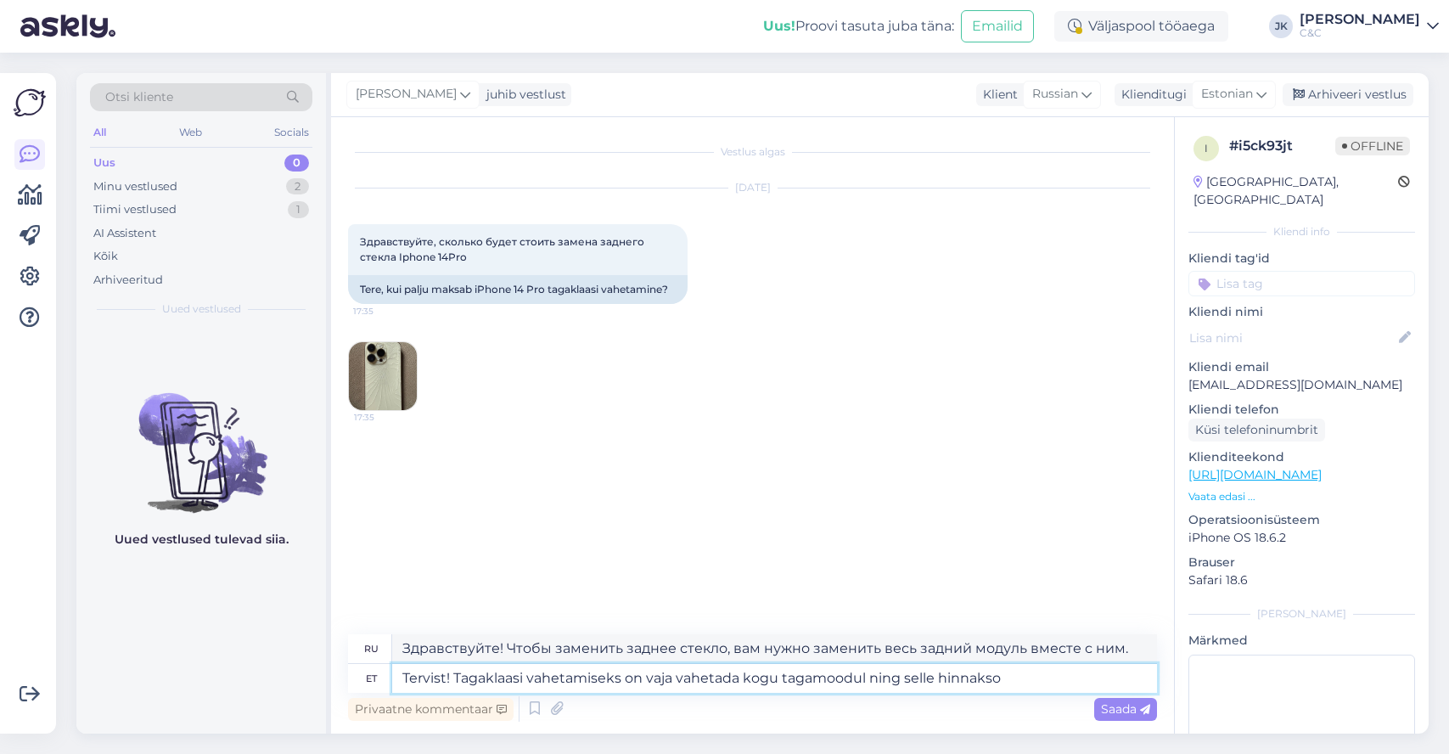
type textarea "Tervist! Tagaklaasi vahetamiseks on vaja vahetada kogu tagamoodul ning selle hi…"
type textarea "Здравствуйте! Чтобы заменить заднее стекло, вам нужно заменить весь задний моду…"
type textarea "Tervist! Tagaklaasi vahetamiseks on vaja vahetada kogu tagamoodul ning selle hi…"
type textarea "Здравствуйте! Чтобы заменить заднее стекло, нужно заменить весь задний модуль. …"
type textarea "Tervist! Tagaklaasi vahetamiseks on vaja vahetada kogu tagamoodul ning selle hi…"
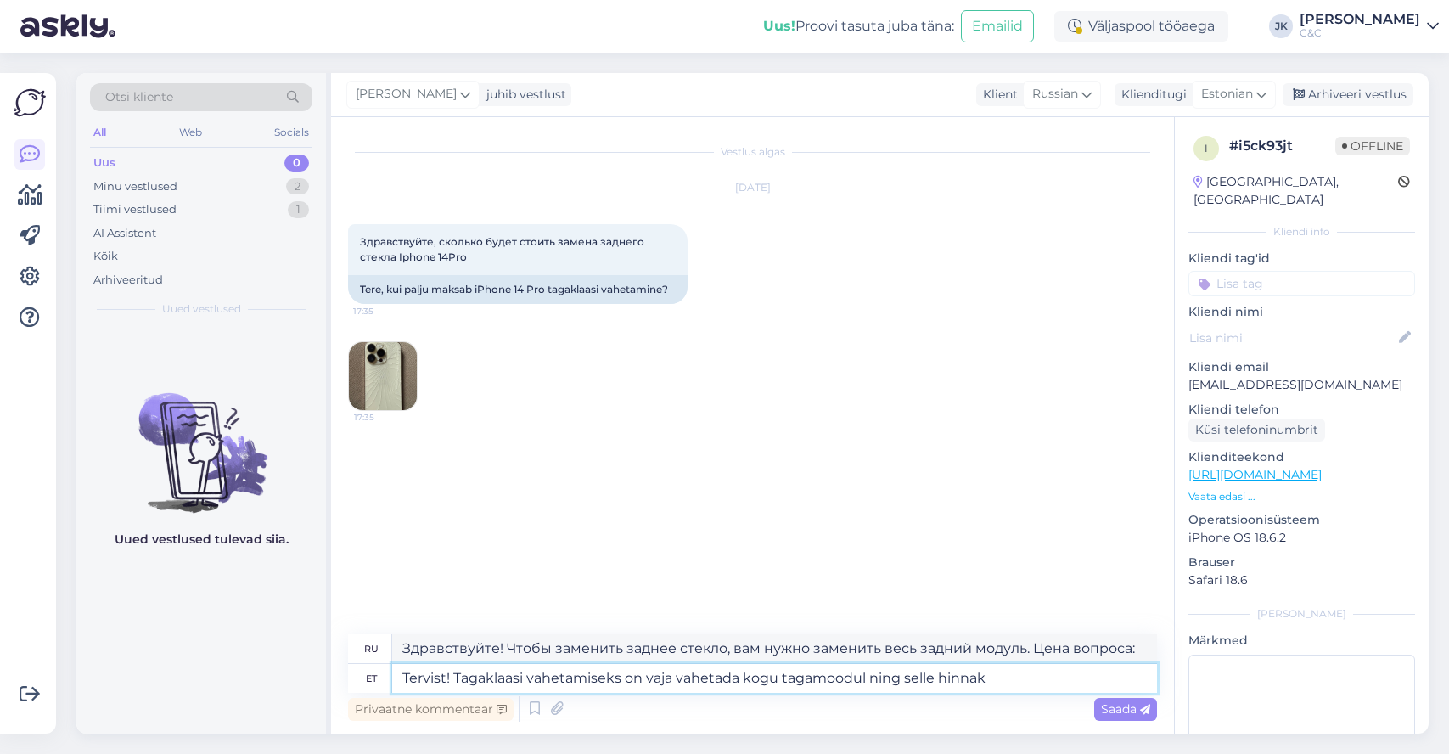
type textarea "Здравствуйте! Чтобы заменить заднее стекло, нужно заменить весь задний модуль и…"
type textarea "Tervist! Tagaklaasi vahetamiseks on vaja vahetada kogu tagamoodul ning selle hi…"
type textarea "Здравствуйте! Чтобы заменить заднее стекло, вам нужно заменить весь задний моду…"
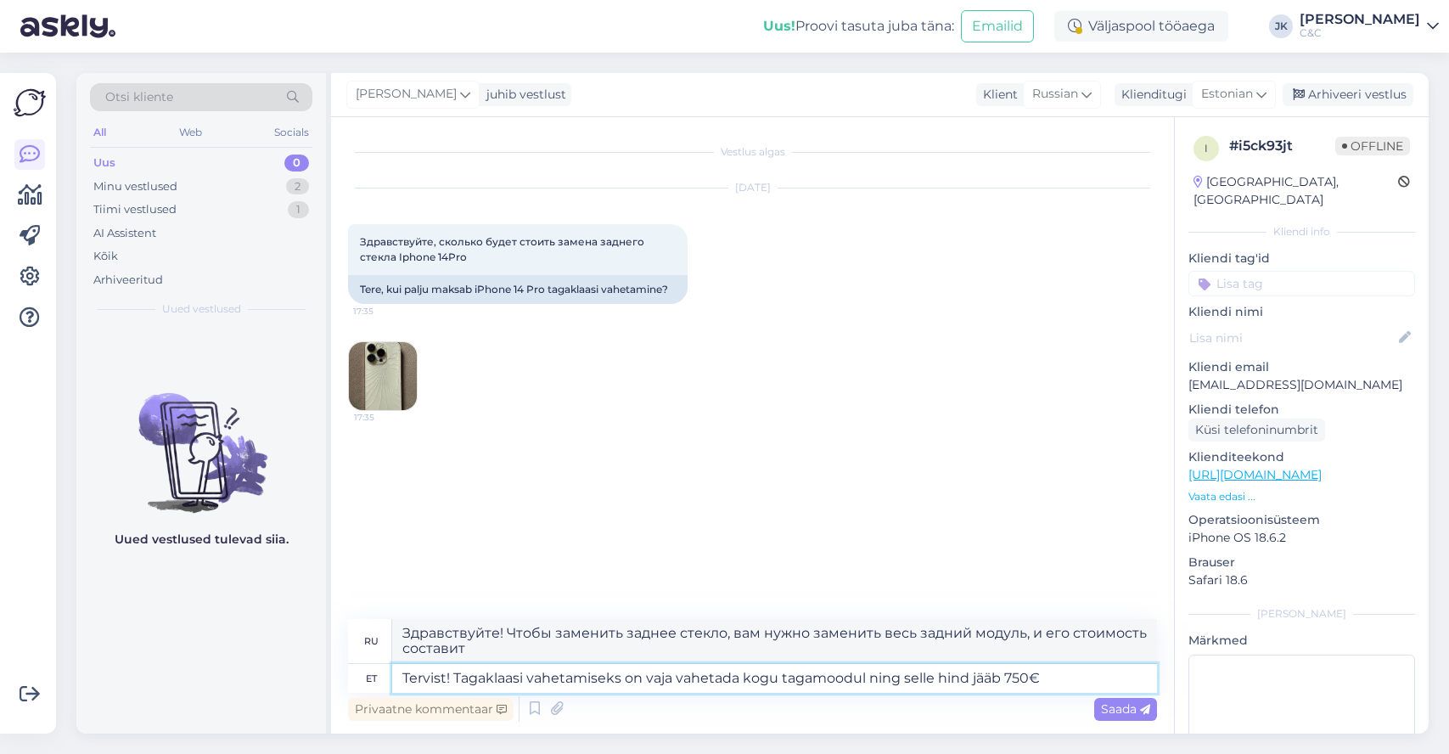
type textarea "Tervist! Tagaklaasi vahetamiseks on vaja vahetada kogu tagamoodul ning selle hi…"
type textarea "Здравствуйте! Чтобы заменить заднее стекло, необходимо заменить весь задний мод…"
type textarea "Tervist! Tagaklaasi vahetamiseks on vaja vahetada kogu tagamoodul ning selle hi…"
type textarea "Здравствуйте! Чтобы заменить заднее стекло, вам потребуется заменить весь задни…"
type textarea "Tervist! Tagaklaasi vahetamiseks on vaja vahetada kogu tagamoodul ning selle hi…"
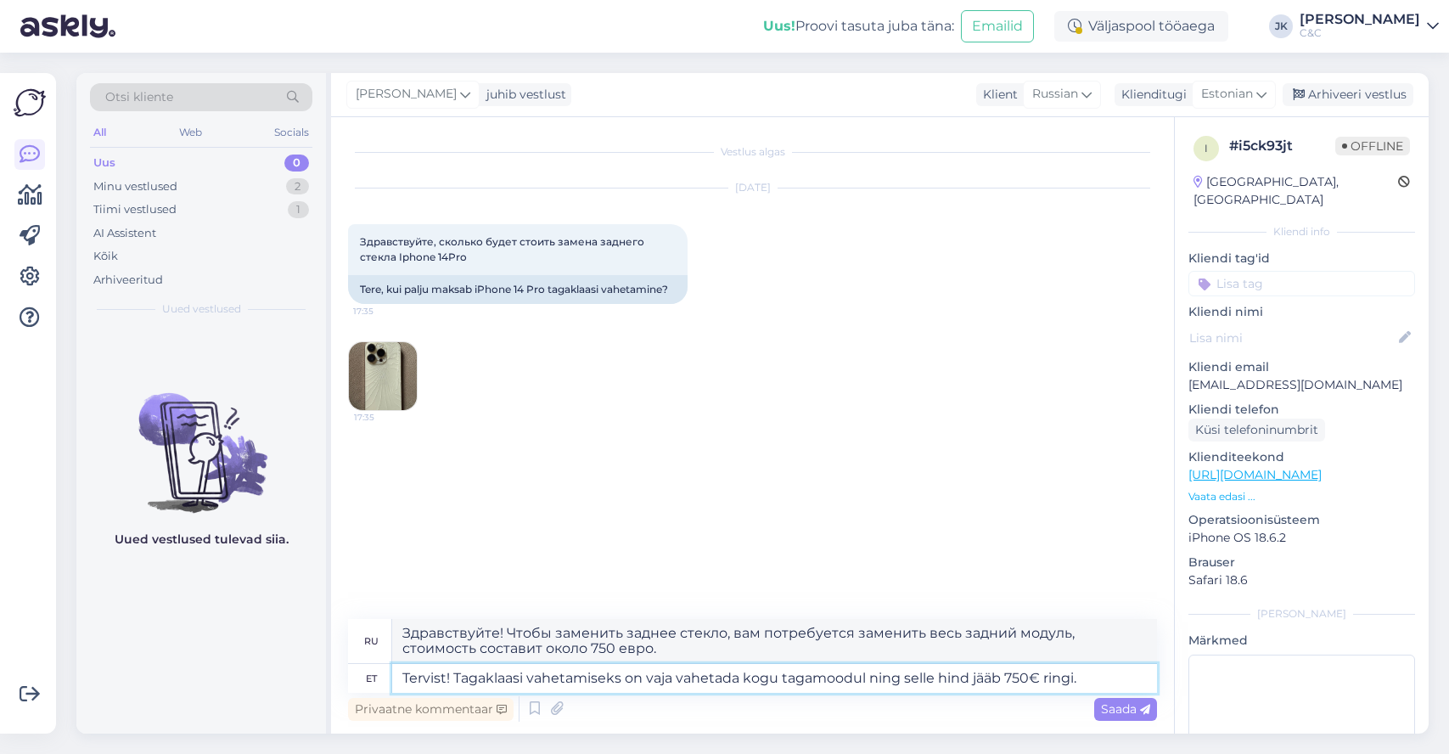
type textarea "Здравствуйте! Чтобы заменить заднее стекло, нужно заменить весь задний модуль, …"
click at [1062, 682] on textarea "Tervist! Tagaklaasi vahetamiseks on vaja vahetada kogu tagamoodul ning selle hi…" at bounding box center [774, 678] width 765 height 29
type textarea "Tervist! Tagaklaasi vahetamiseks on vaja vahetada kogu tagamoodul ning selle hi…"
type textarea "Здравствуйте! Чтобы заменить заднее стекло, необходимо заменить весь задний мод…"
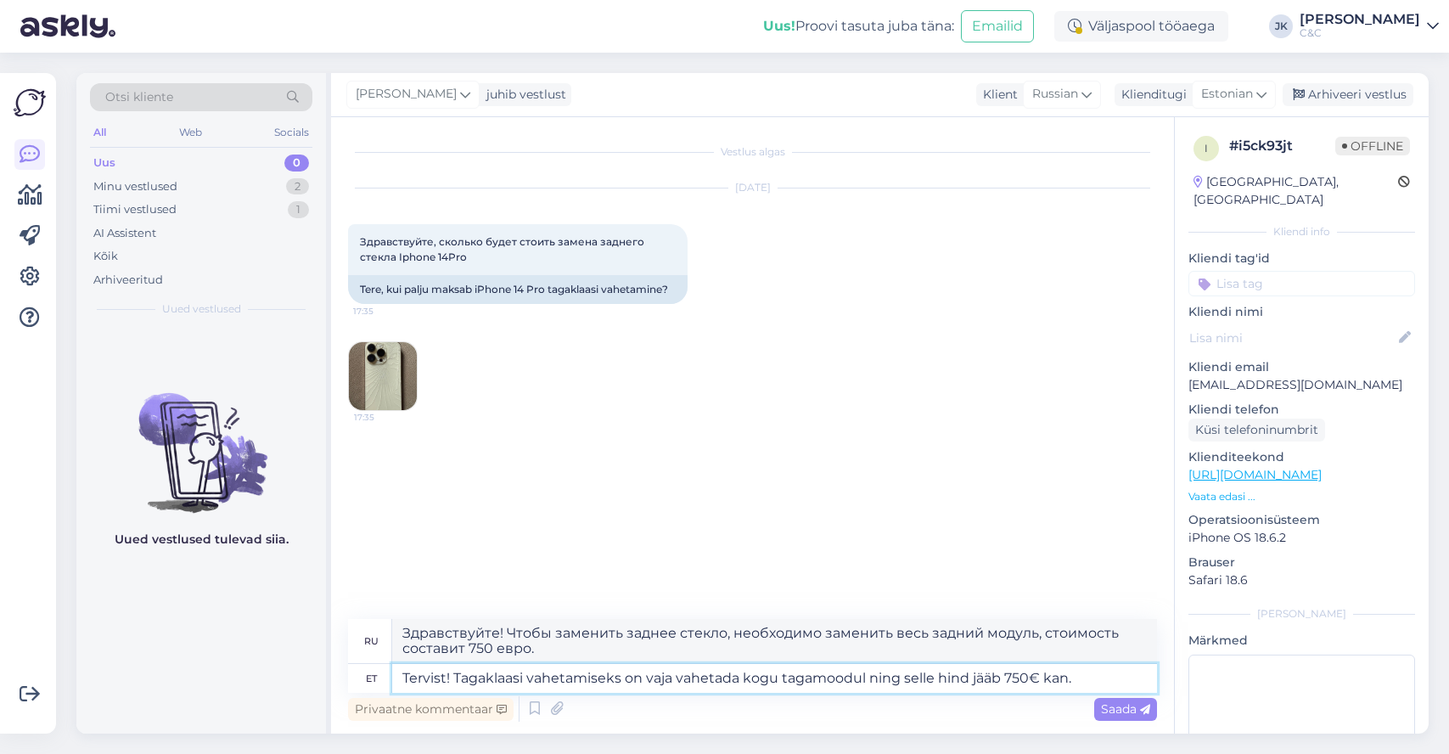
type textarea "Tervist! Tagaklaasi vahetamiseks on vaja vahetada kogu tagamoodul ning selle hi…"
type textarea "Здравствуйте! Чтобы заменить заднее стекло, необходимо заменить весь задний мод…"
type textarea "Tervist! Tagaklaasi vahetamiseks on vaja vahetada kogu tagamoodul ning selle hi…"
type textarea "Здравствуйте! Чтобы заменить заднее стекло, нужно заменить весь задний модуль, …"
type textarea "Tervist! Tagaklaasi vahetamiseks on vaja vahetada kogu tagamoodul ning selle hi…"
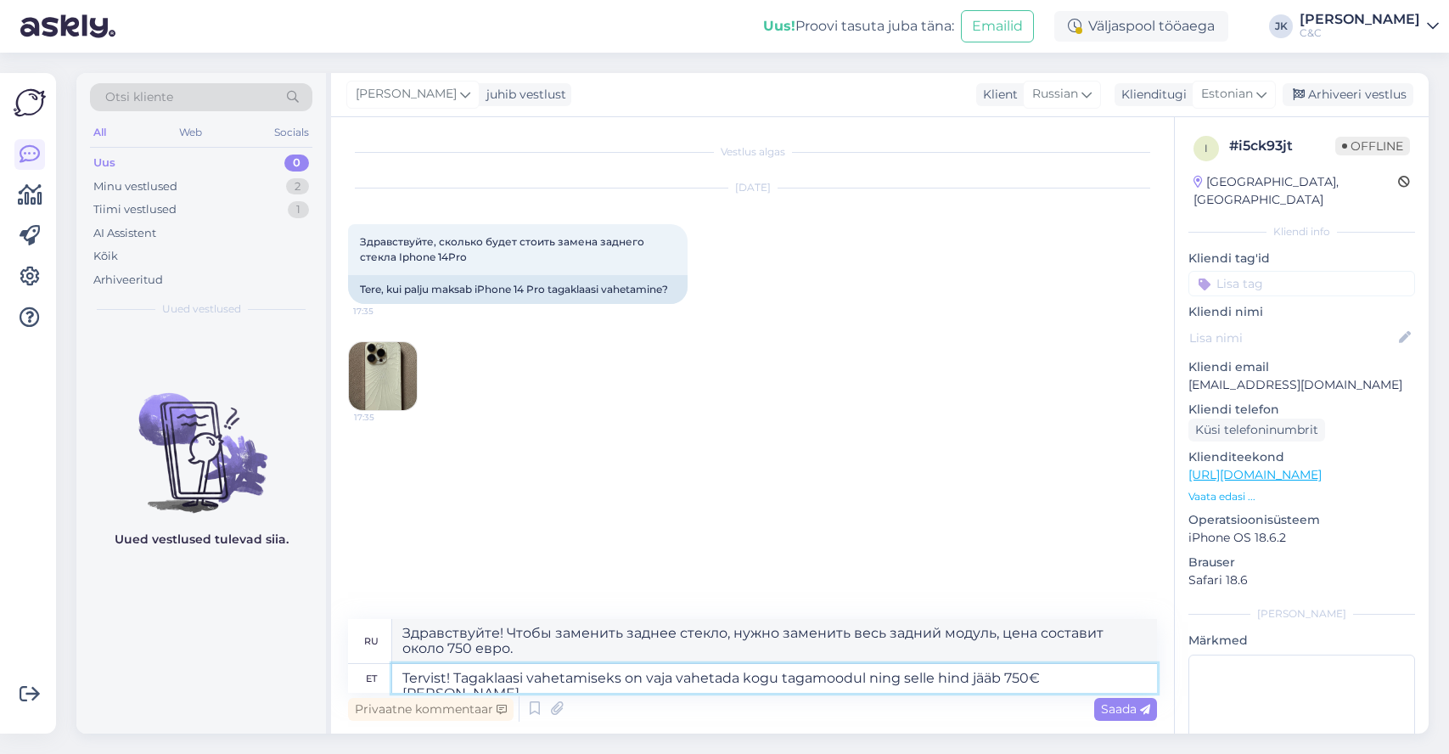
type textarea "Здравствуйте! Чтобы заменить заднее стекло, вам потребуется заменить весь задни…"
type textarea "Tervist! Tagaklaasi vahetamiseks on vaja vahetada kogu tagamoodul ning selle hi…"
type textarea "Здравствуйте! Чтобы заменить заднее стекло, необходимо заменить весь задний мод…"
type textarea "Tervist! Tagaklaasi vahetamiseks on vaja vahetada kogu tagamoodul ning selle hi…"
type textarea "Здравствуйте! Чтобы заменить заднее стекло, нужно заменить весь задний модуль, …"
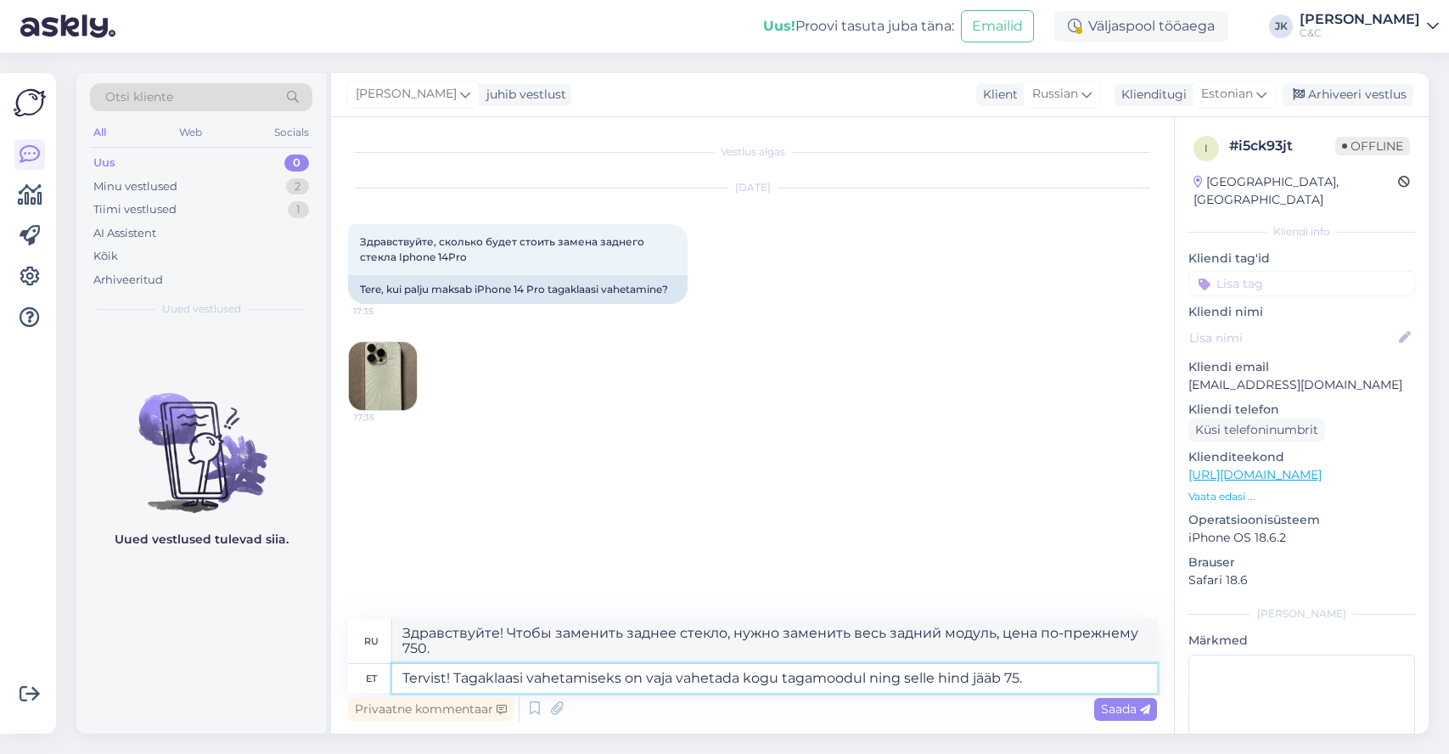
type textarea "Tervist! Tagaklaasi vahetamiseks on vaja vahetada kogu tagamoodul ning selle hi…"
type textarea "Здравствуйте! Чтобы заменить заднее стекло, нужно заменить весь задний модуль, …"
type textarea "Tervist! Tagaklaasi vahetamiseks on vaja vahetada kogu tagamoodul ning selle hi…"
type textarea "Здравствуйте! Чтобы заменить заднее стекло, нужно заменить весь задний модуль, …"
type textarea "Tervist! Tagaklaasi vahetamiseks on vaja vahetada kogu tagamoodul ning selle hi…"
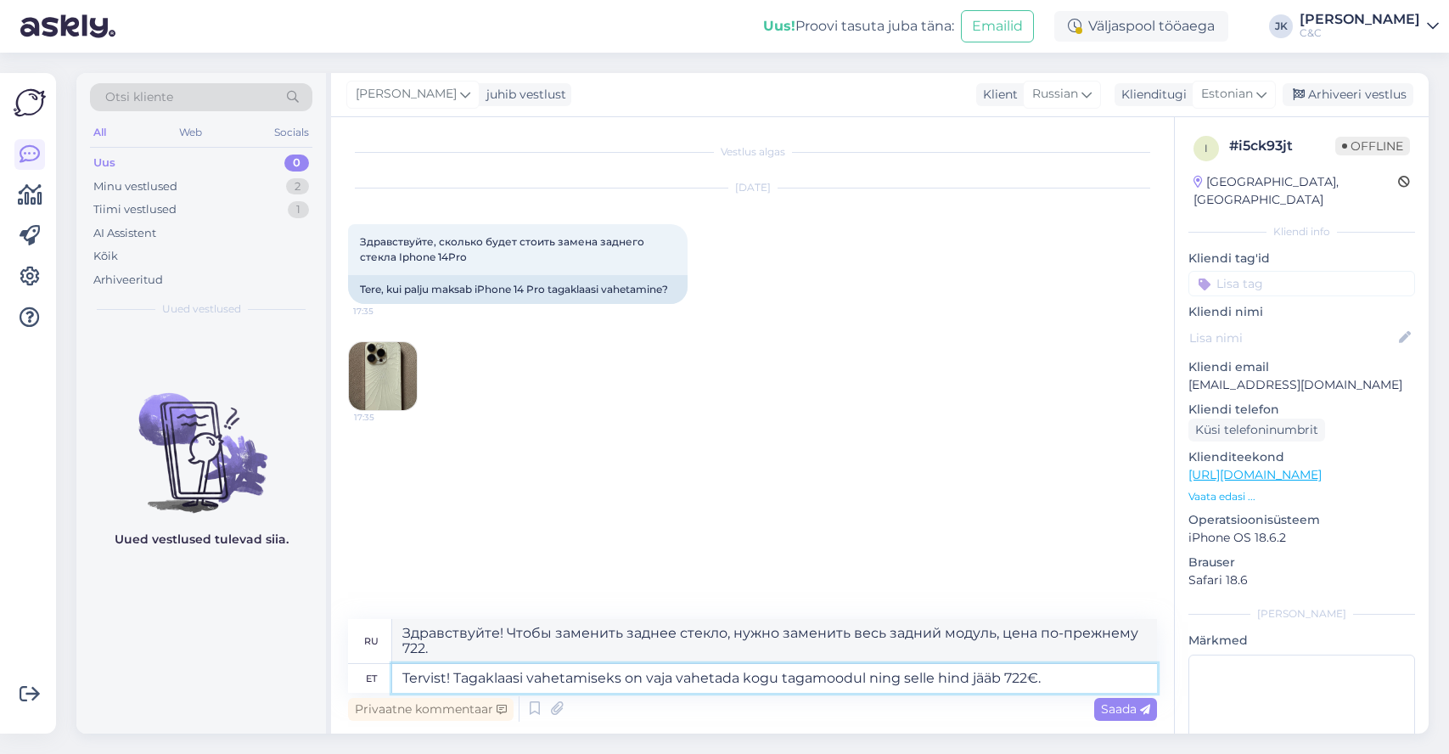
type textarea "Здравствуйте! Чтобы заменить заднее стекло, необходимо заменить весь задний мод…"
click at [988, 674] on textarea "Tervist! Tagaklaasi vahetamiseks on vaja vahetada kogu tagamoodul ning selle hi…" at bounding box center [774, 678] width 765 height 29
type textarea "Tervist! Tagaklaasi vahetamiseks on vaja vahetada kogu tagamoodul ning selle hi…"
type textarea "Здравствуйте! Чтобы заменить заднее стекло, необходимо заменить весь задний мод…"
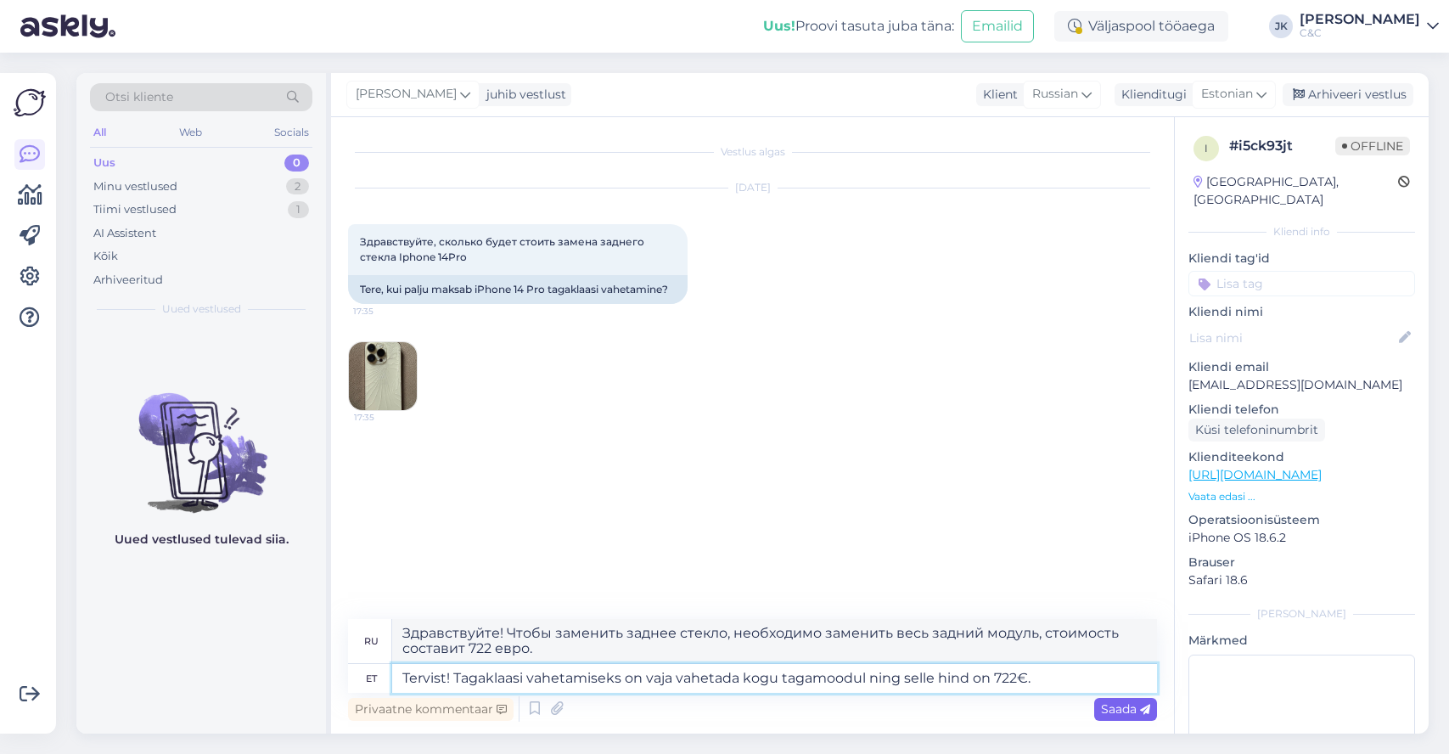
type textarea "Tervist! Tagaklaasi vahetamiseks on vaja vahetada kogu tagamoodul ning selle hi…"
click at [1116, 702] on span "Saada" at bounding box center [1125, 708] width 49 height 15
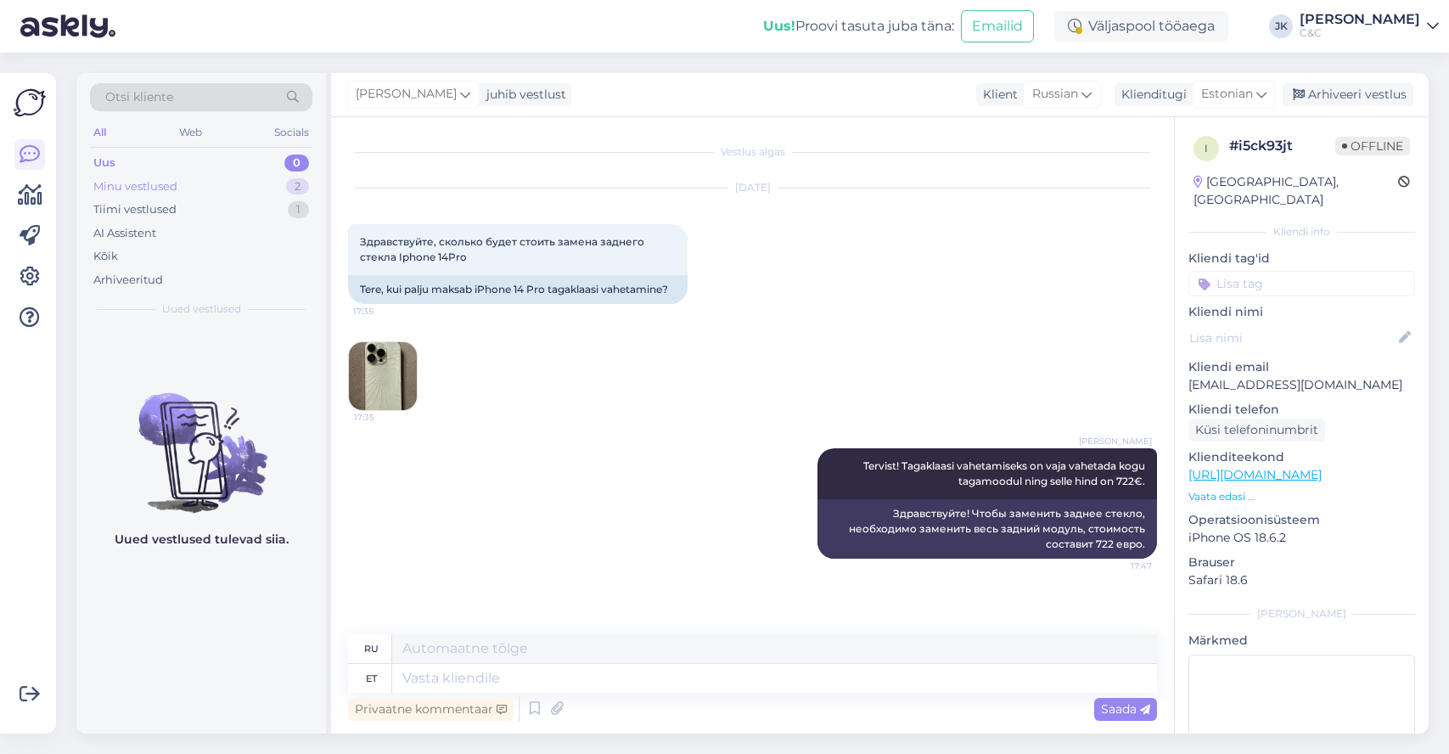
click at [261, 193] on div "Minu vestlused 2" at bounding box center [201, 187] width 222 height 24
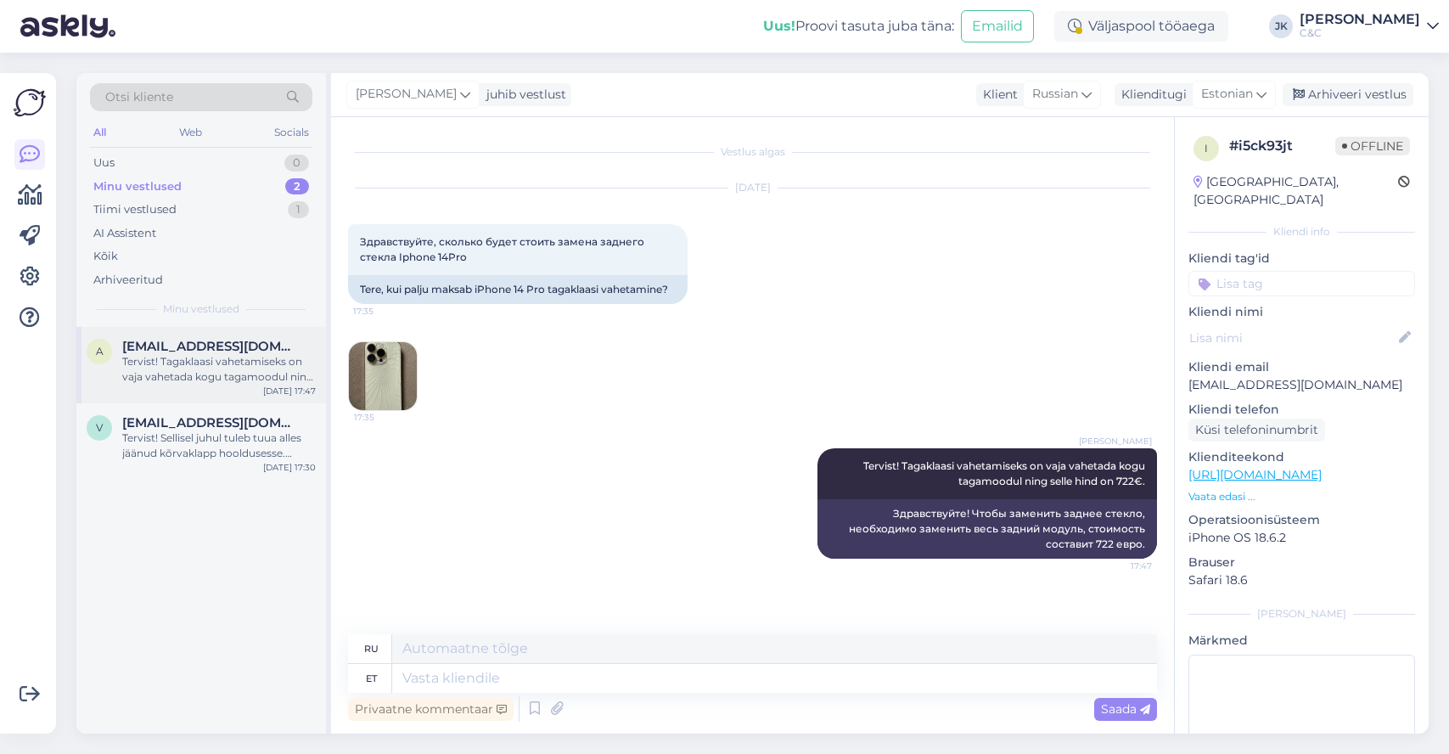
click at [223, 365] on div "Tervist! Tagaklaasi vahetamiseks on vaja vahetada kogu tagamoodul ning selle hi…" at bounding box center [218, 369] width 193 height 31
click at [539, 482] on div "[PERSON_NAME] Tervist! Tagaklaasi vahetamiseks on vaja vahetada kogu tagamoodul…" at bounding box center [752, 503] width 809 height 148
click at [266, 474] on div "v [EMAIL_ADDRESS][DOMAIN_NAME] Tervist! Sellisel juhul tuleb tuua alles jäänud …" at bounding box center [200, 441] width 249 height 76
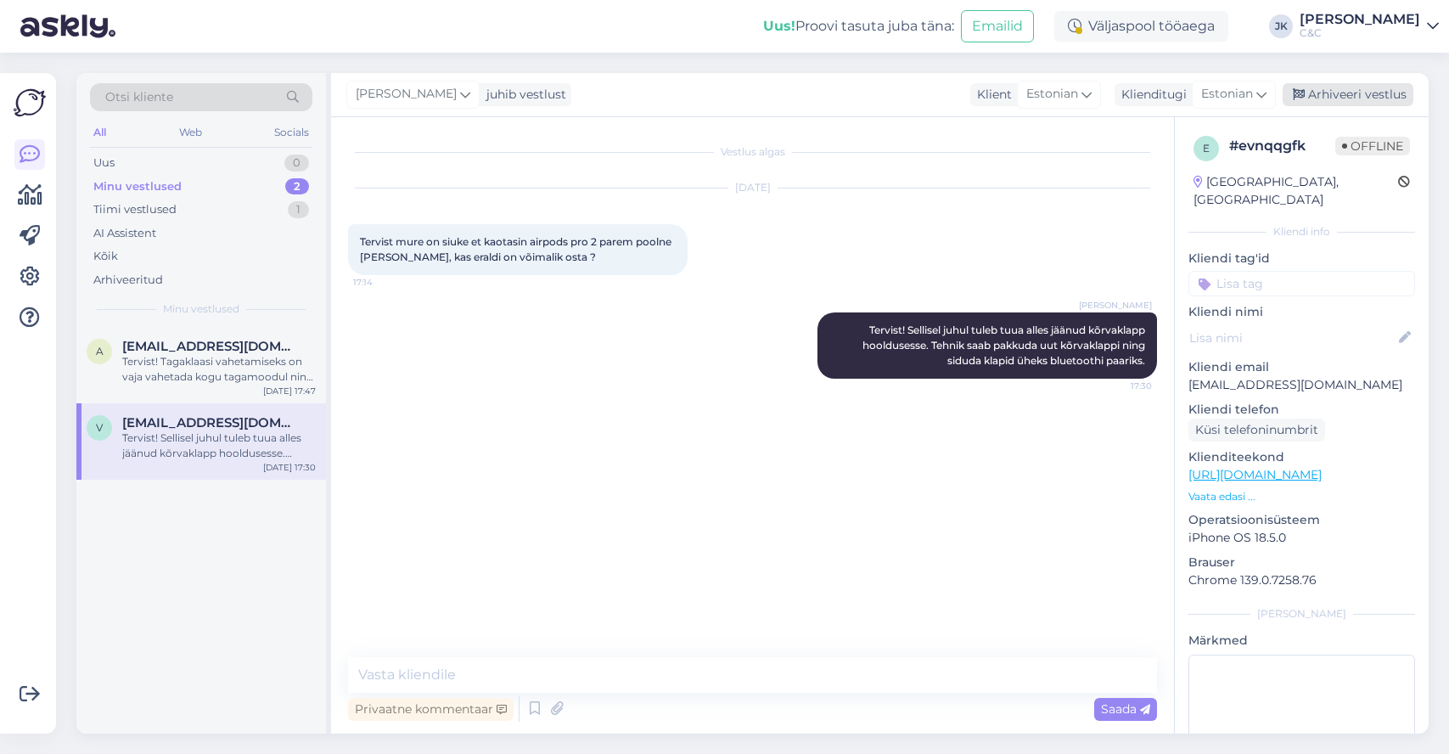
click at [1277, 98] on div "Arhiveeri vestlus" at bounding box center [1347, 94] width 131 height 23
